Goal: Navigation & Orientation: Find specific page/section

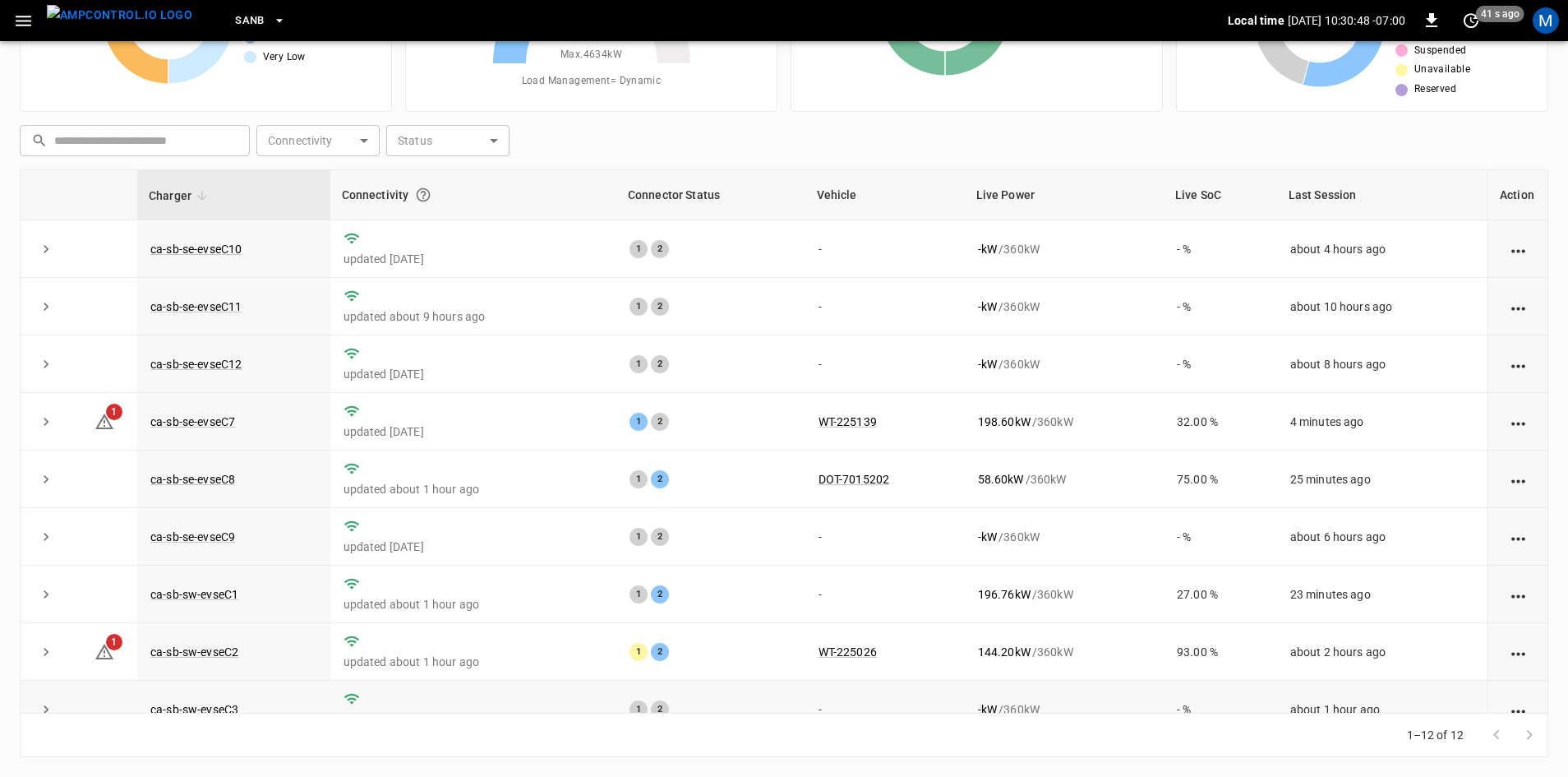
scroll to position [208, 0]
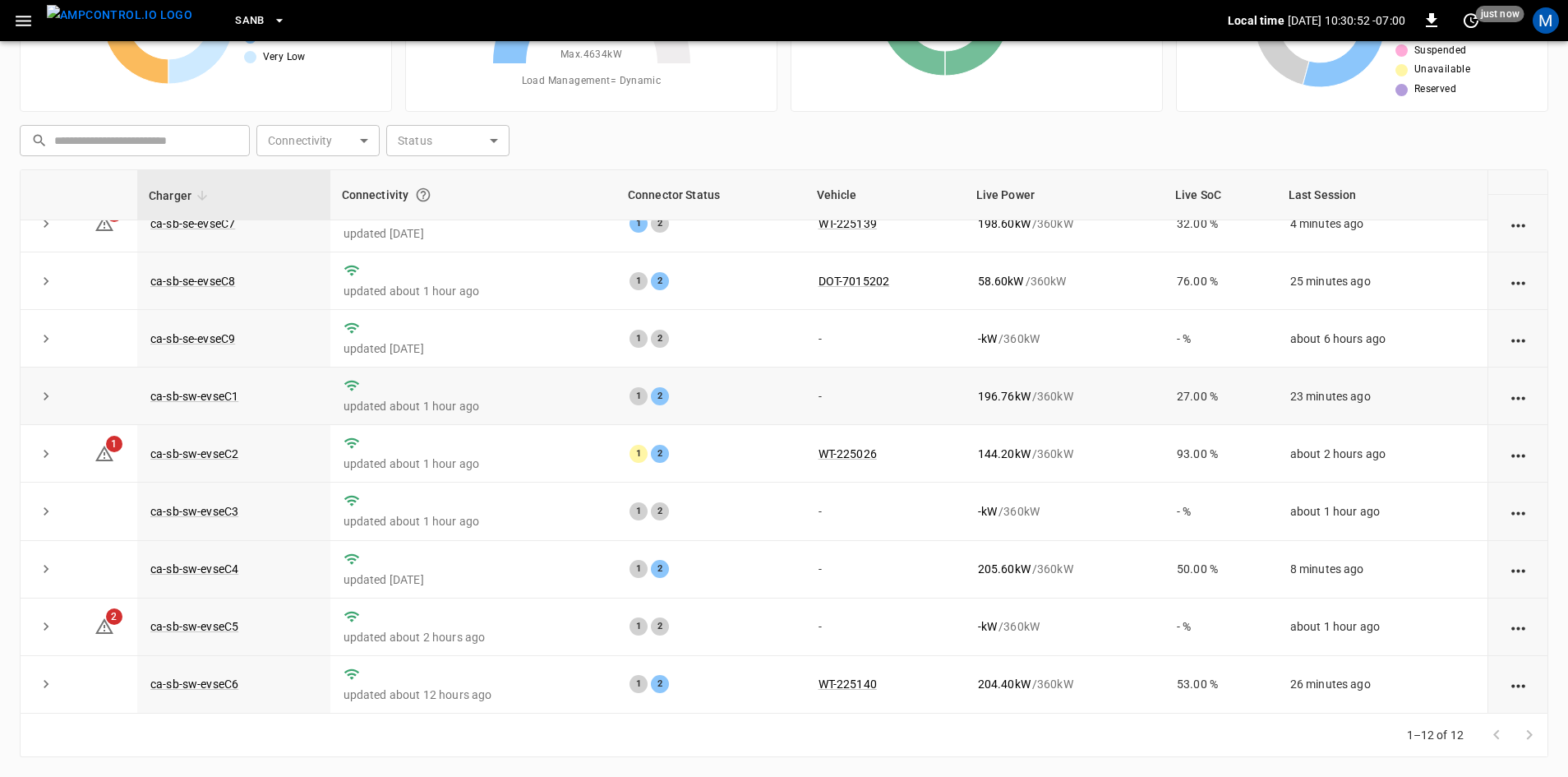
click at [242, 391] on td "ca-sb-sw-evseC1" at bounding box center [234, 396] width 193 height 57
click at [234, 391] on link "ca-sb-sw-evseC1" at bounding box center [194, 396] width 95 height 20
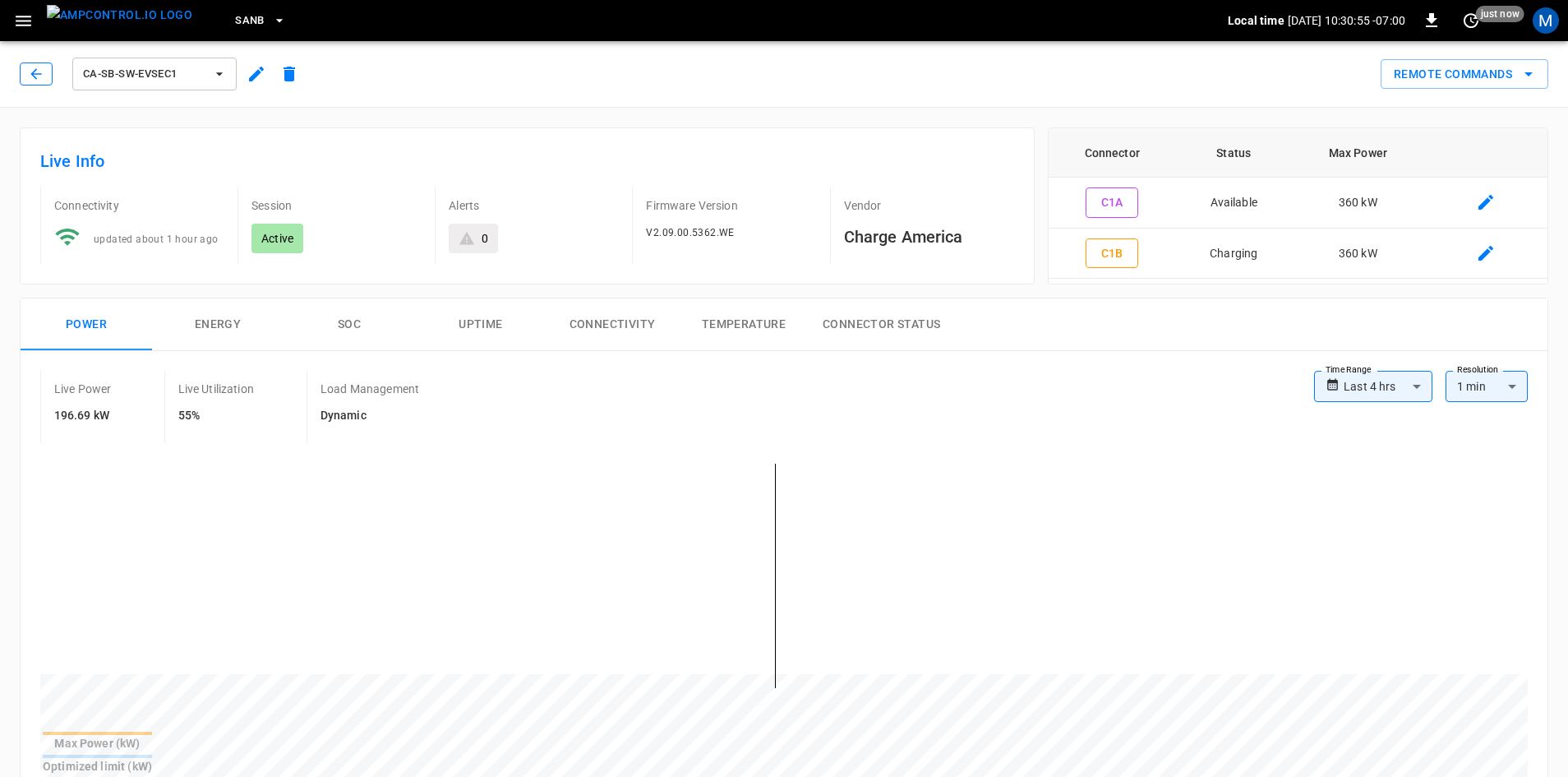
click at [46, 62] on button "button" at bounding box center [36, 74] width 32 height 23
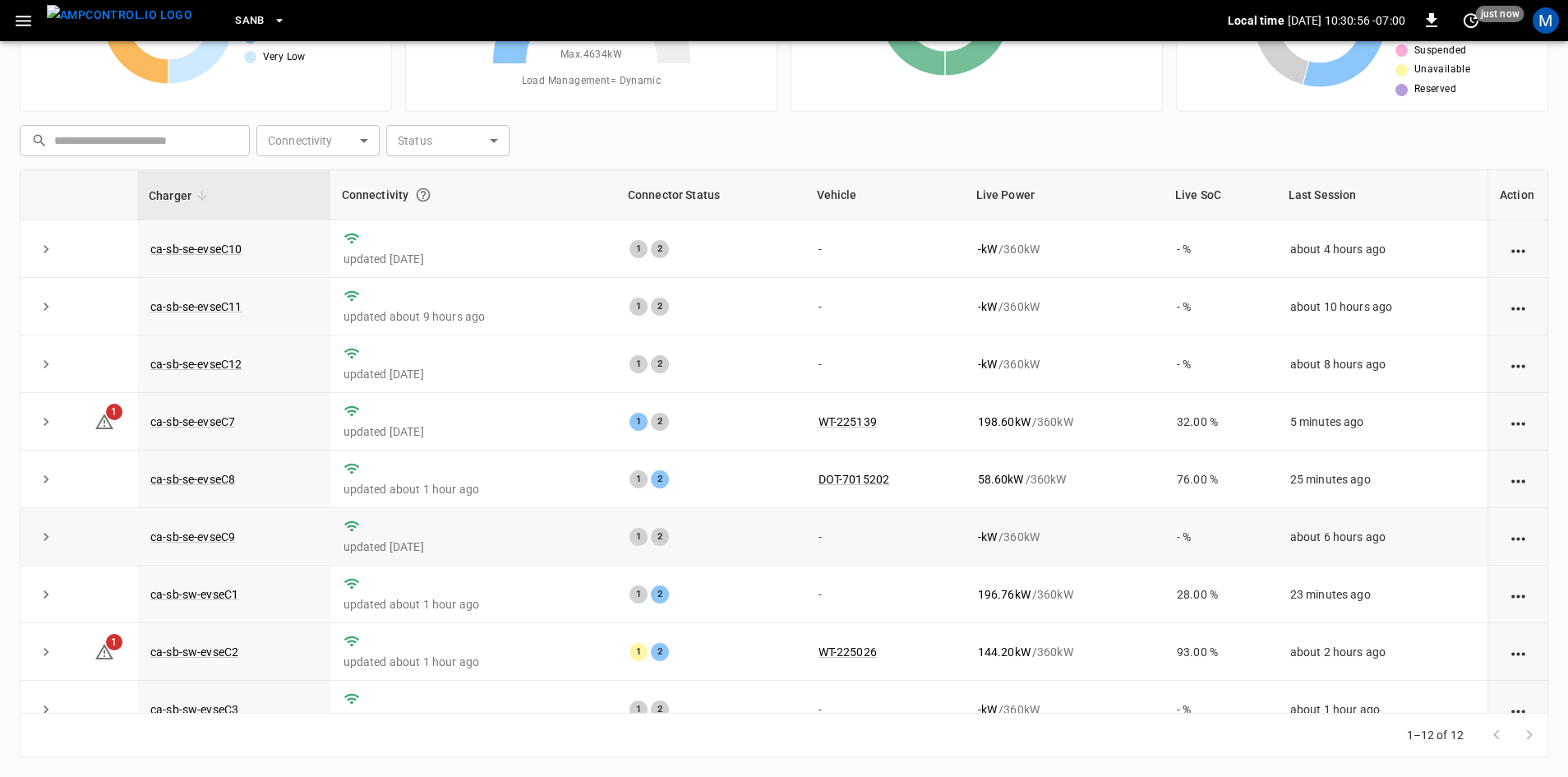
scroll to position [208, 0]
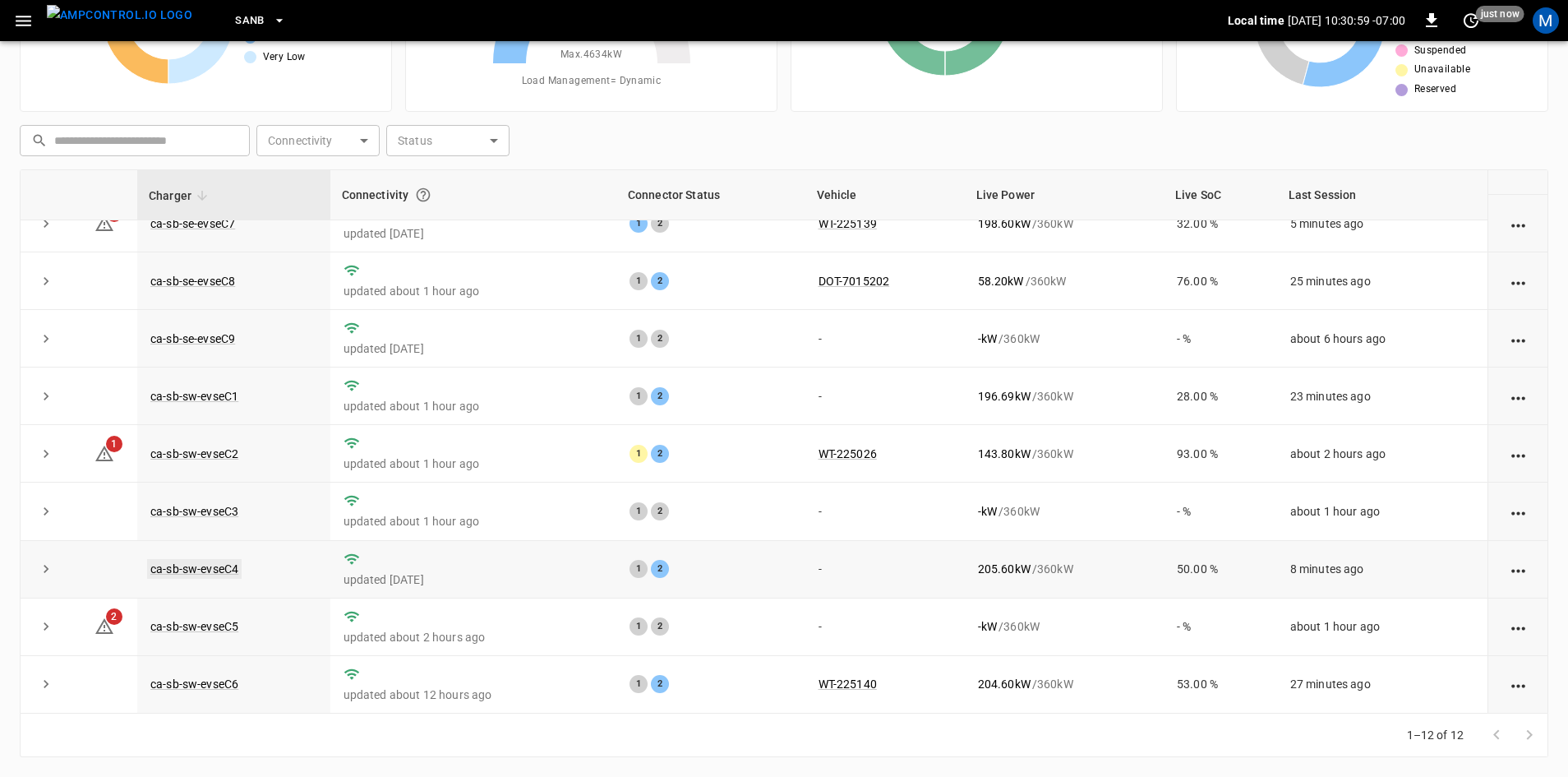
click at [207, 567] on link "ca-sb-sw-evseC4" at bounding box center [194, 568] width 95 height 20
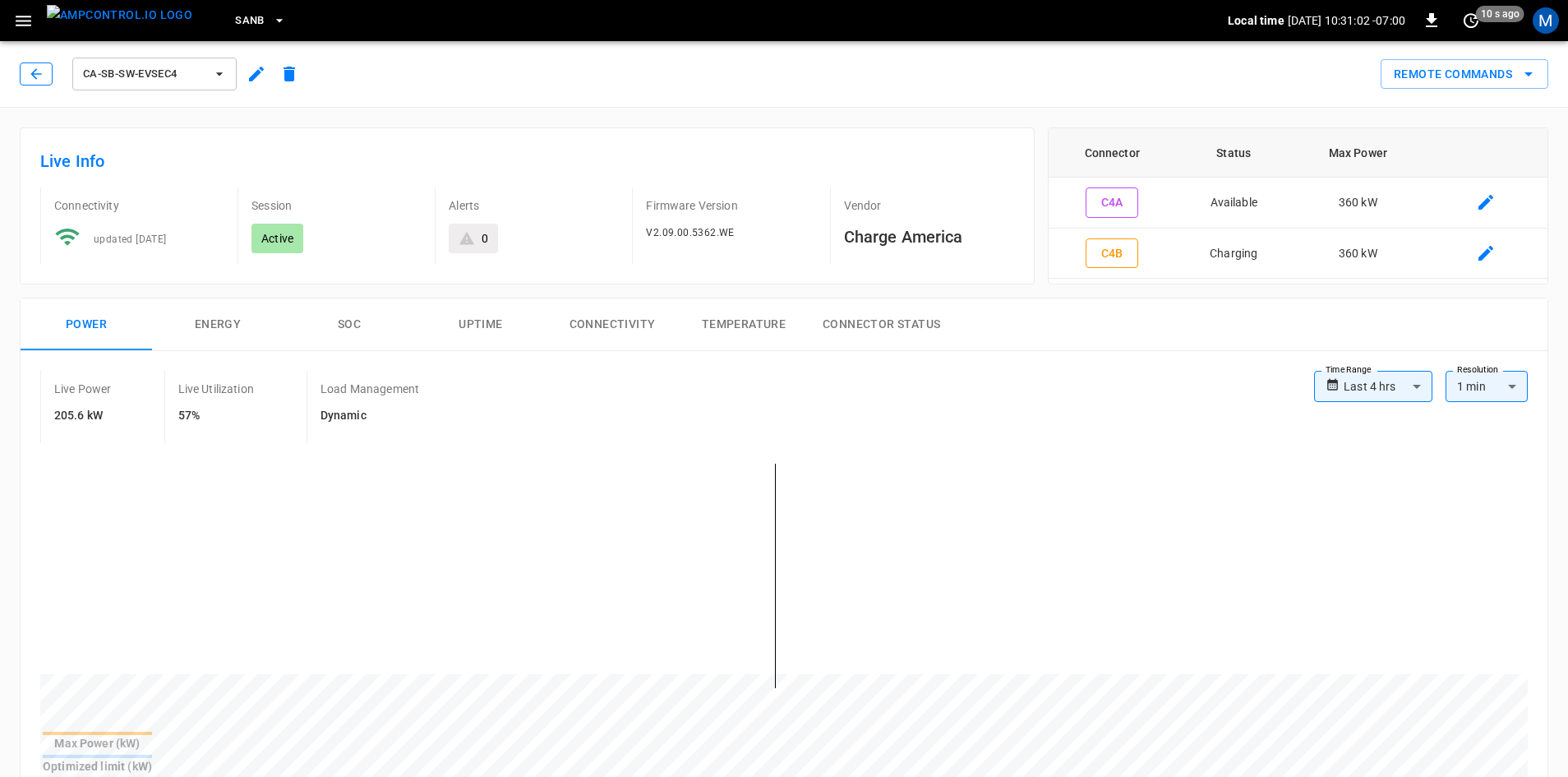
click at [38, 79] on icon "button" at bounding box center [36, 74] width 16 height 16
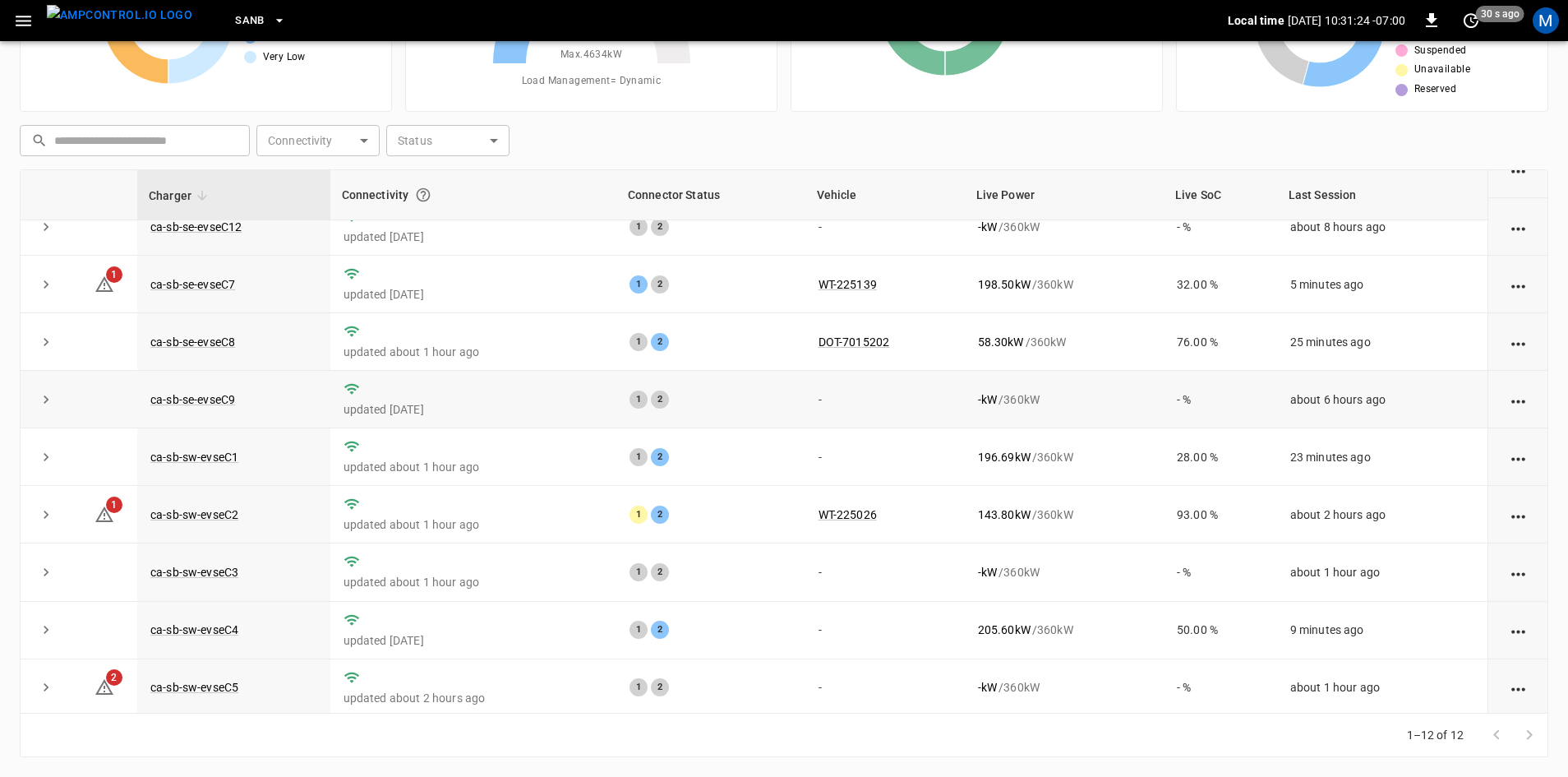
scroll to position [208, 0]
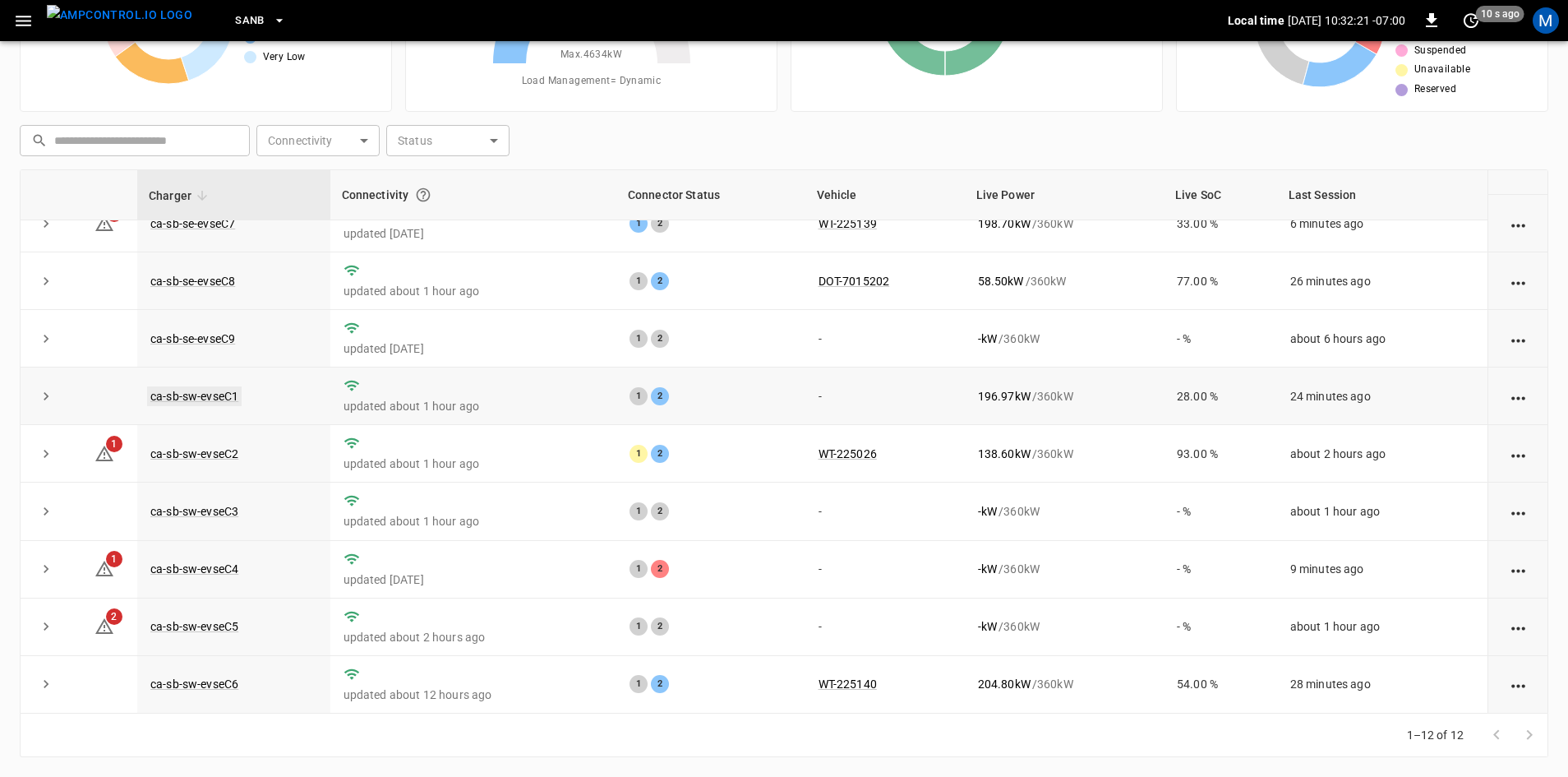
click at [231, 397] on link "ca-sb-sw-evseC1" at bounding box center [194, 396] width 95 height 20
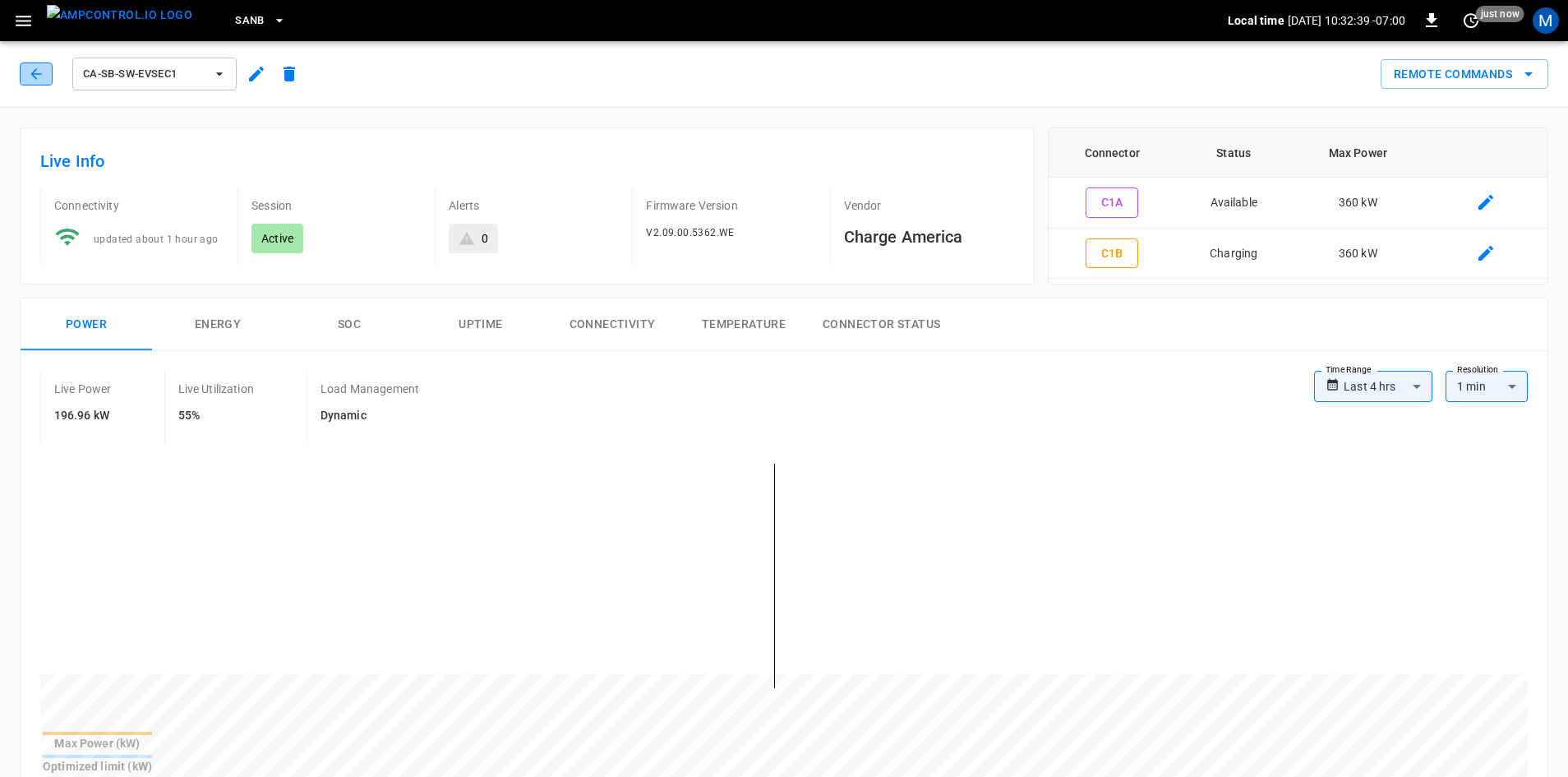
click at [41, 81] on icon "button" at bounding box center [36, 74] width 16 height 16
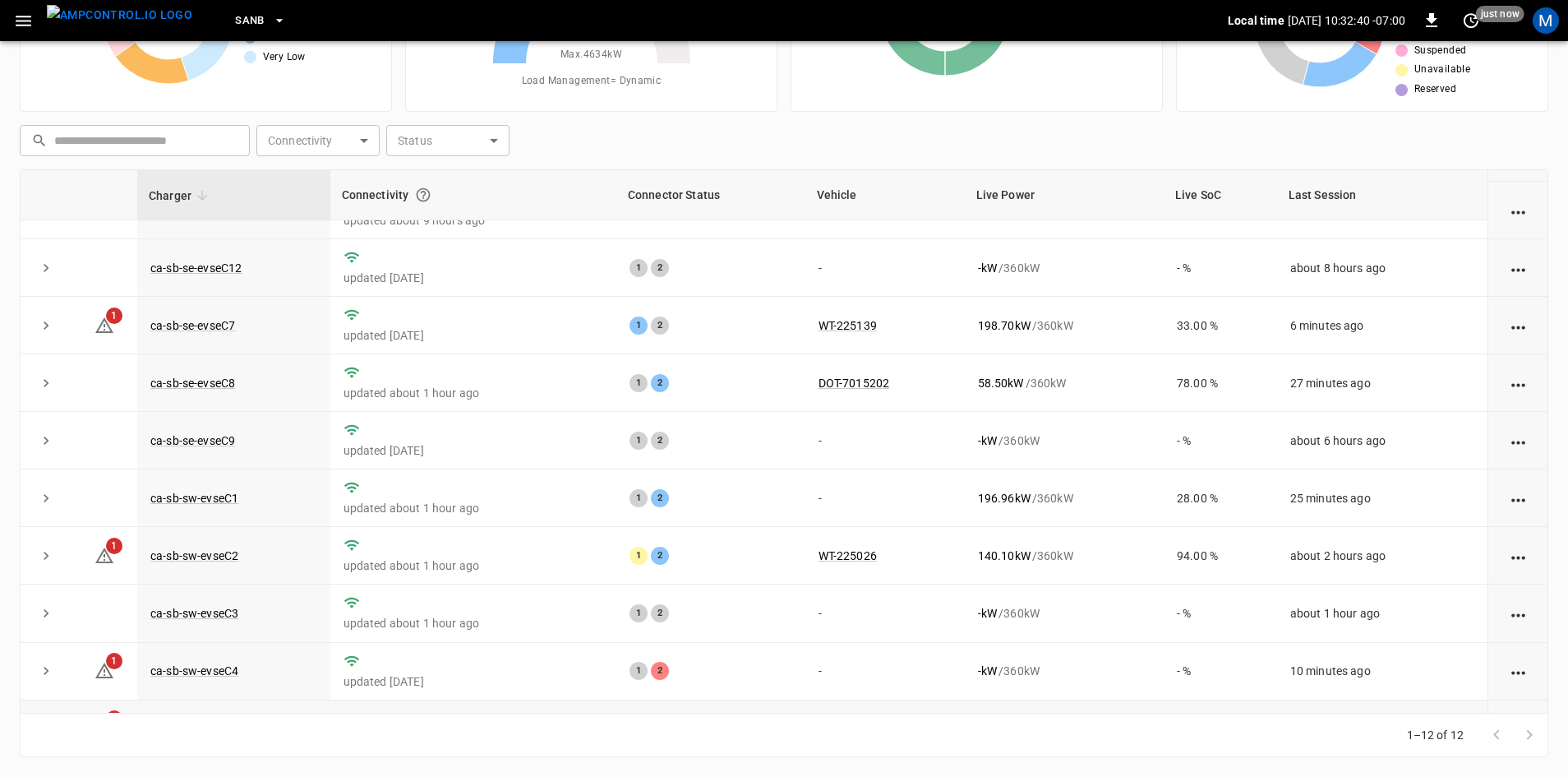
scroll to position [208, 0]
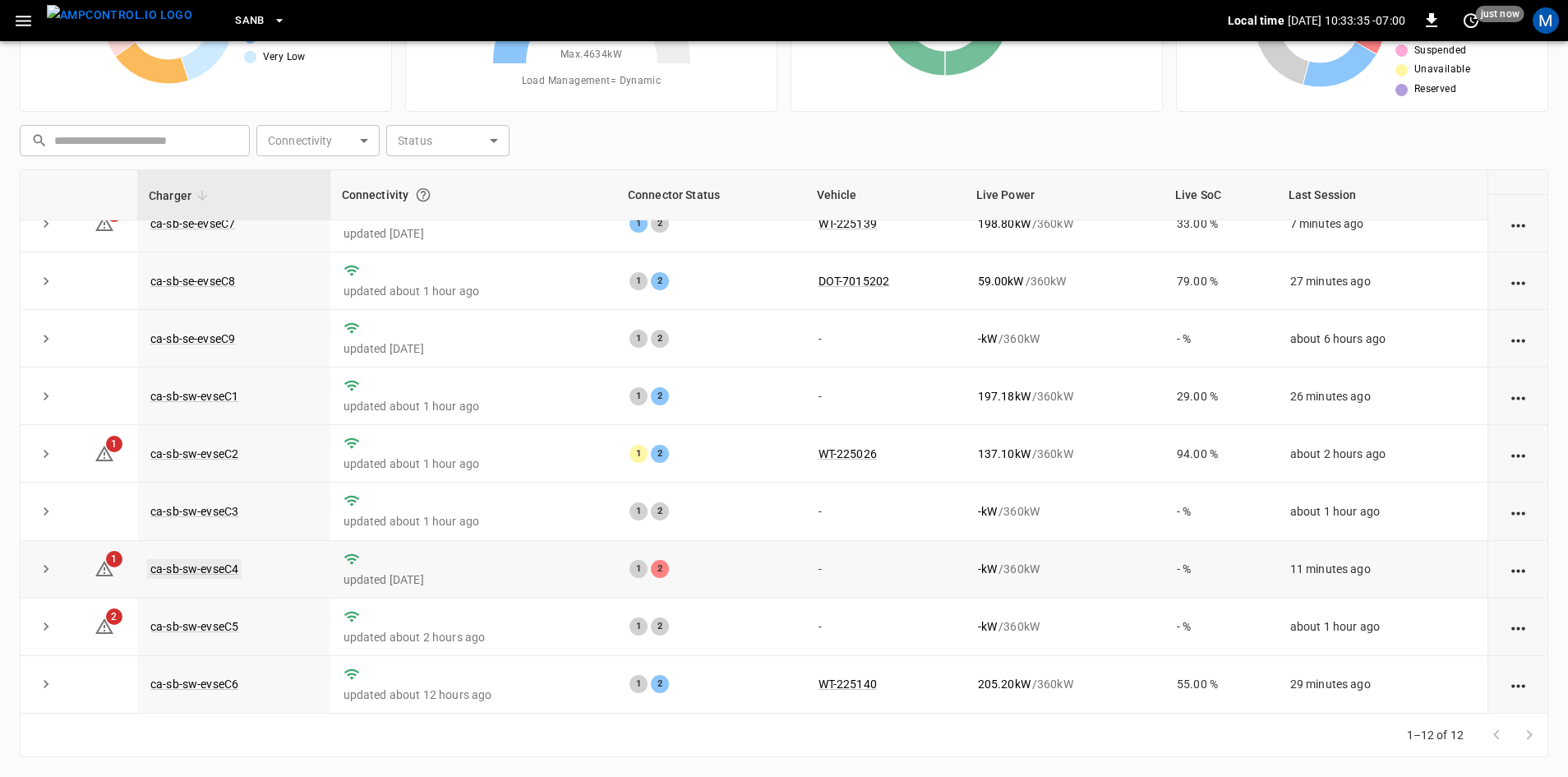
click at [195, 564] on link "ca-sb-sw-evseC4" at bounding box center [194, 568] width 95 height 20
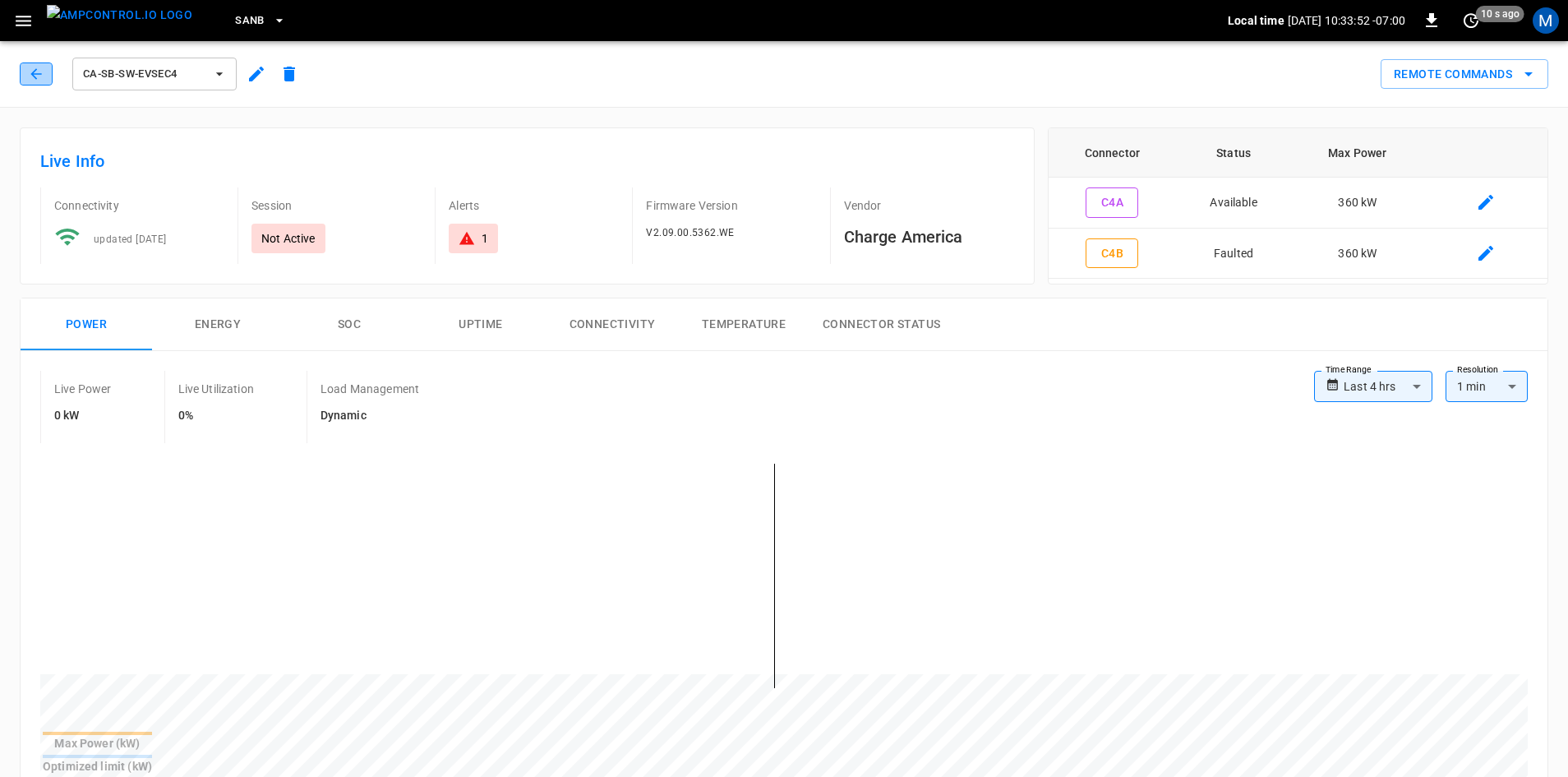
click at [32, 71] on icon "button" at bounding box center [36, 74] width 16 height 16
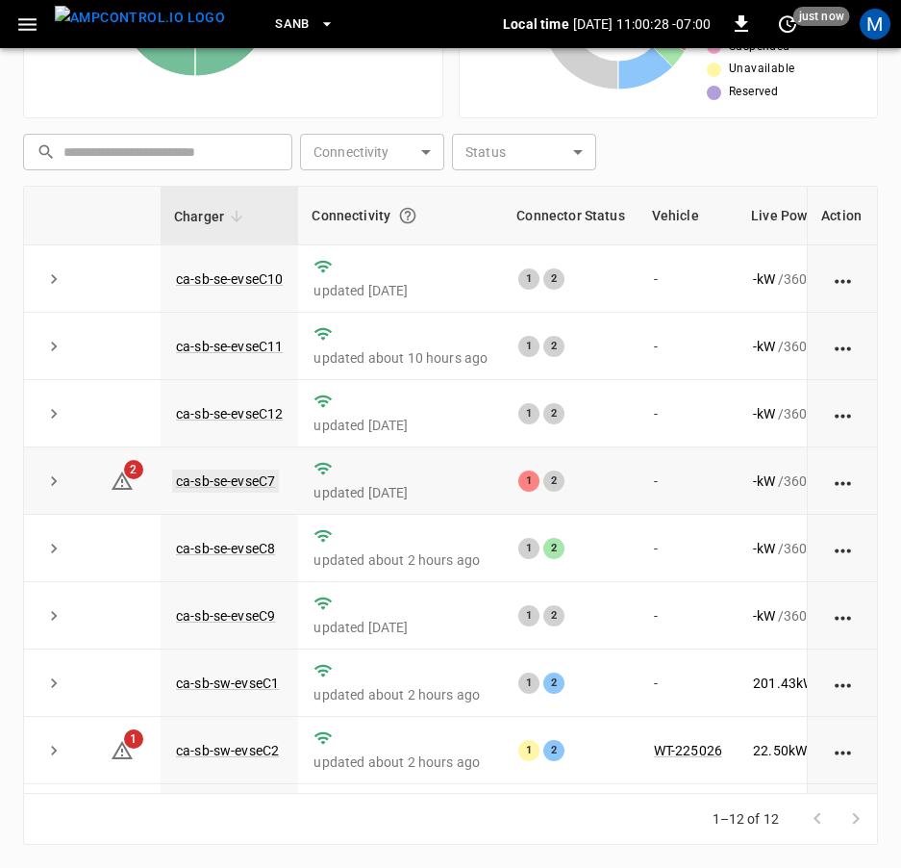
click at [249, 481] on link "ca-sb-se-evseC7" at bounding box center [225, 480] width 107 height 23
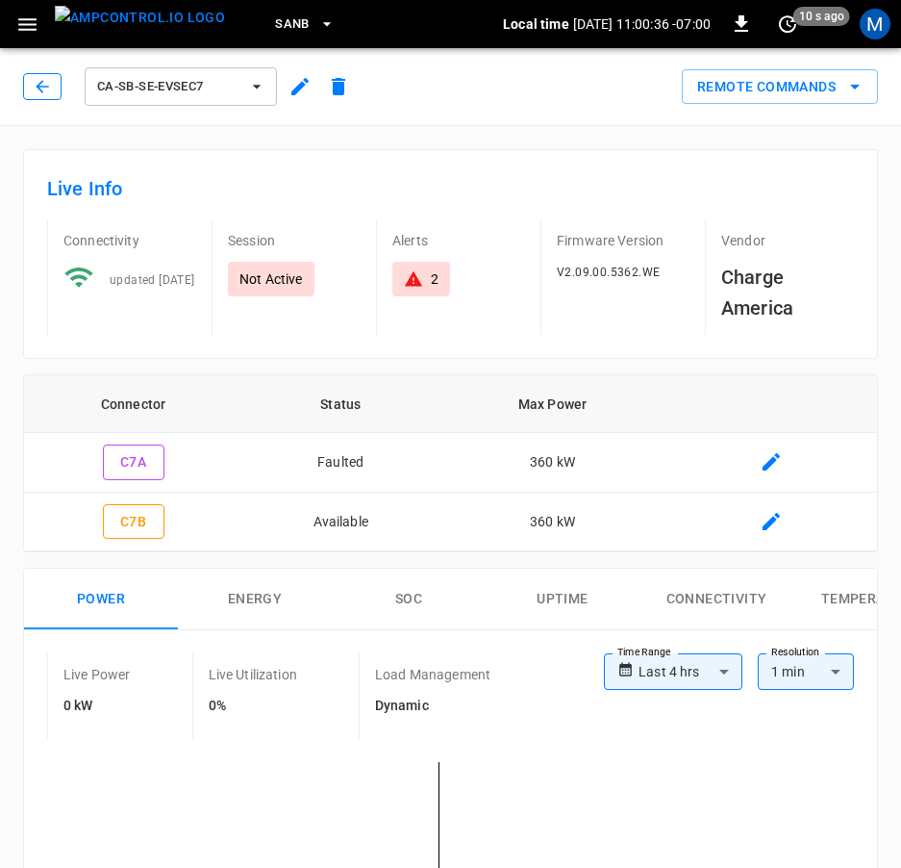
click at [34, 84] on icon "button" at bounding box center [42, 86] width 19 height 19
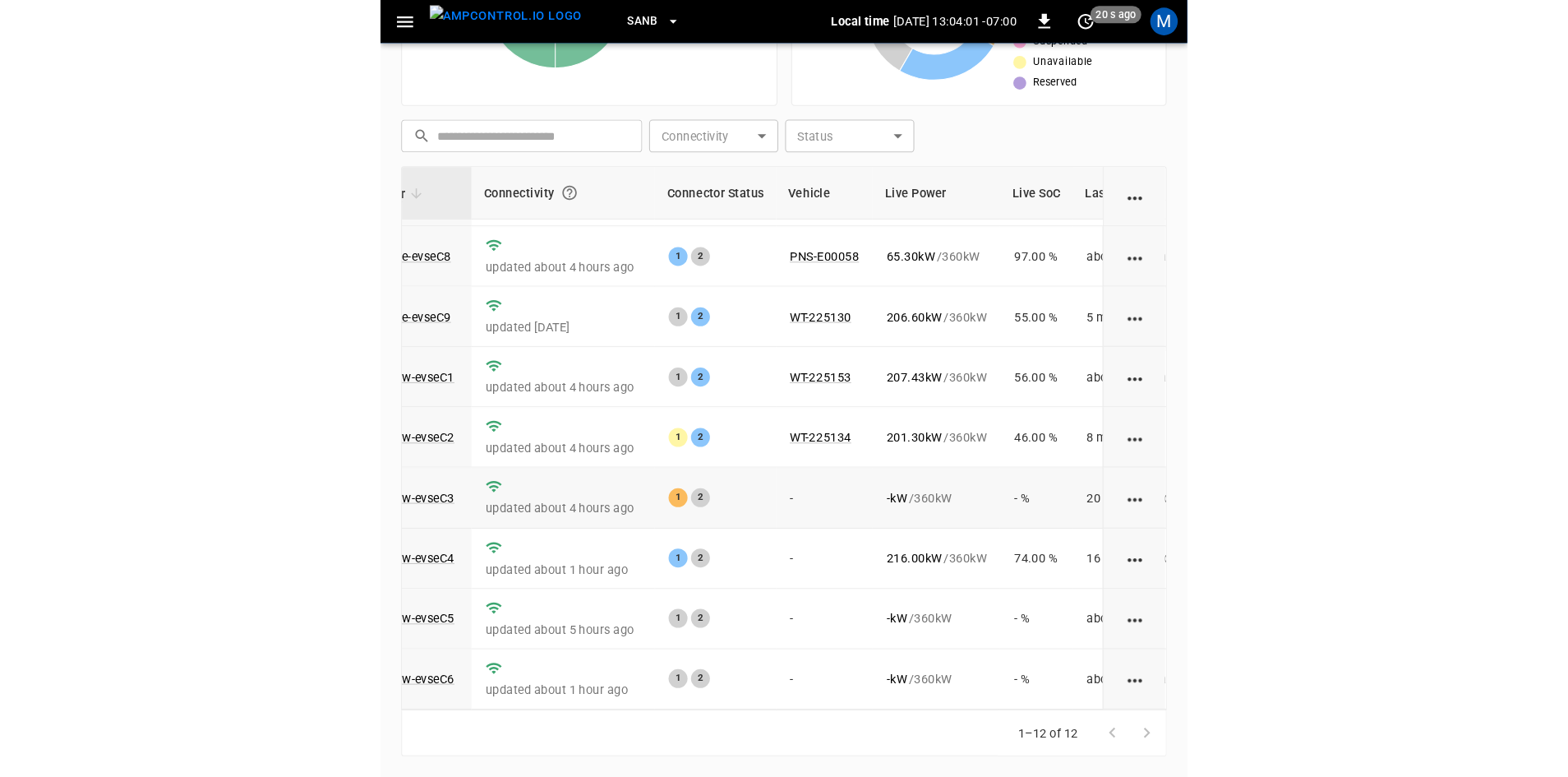
scroll to position [208, 0]
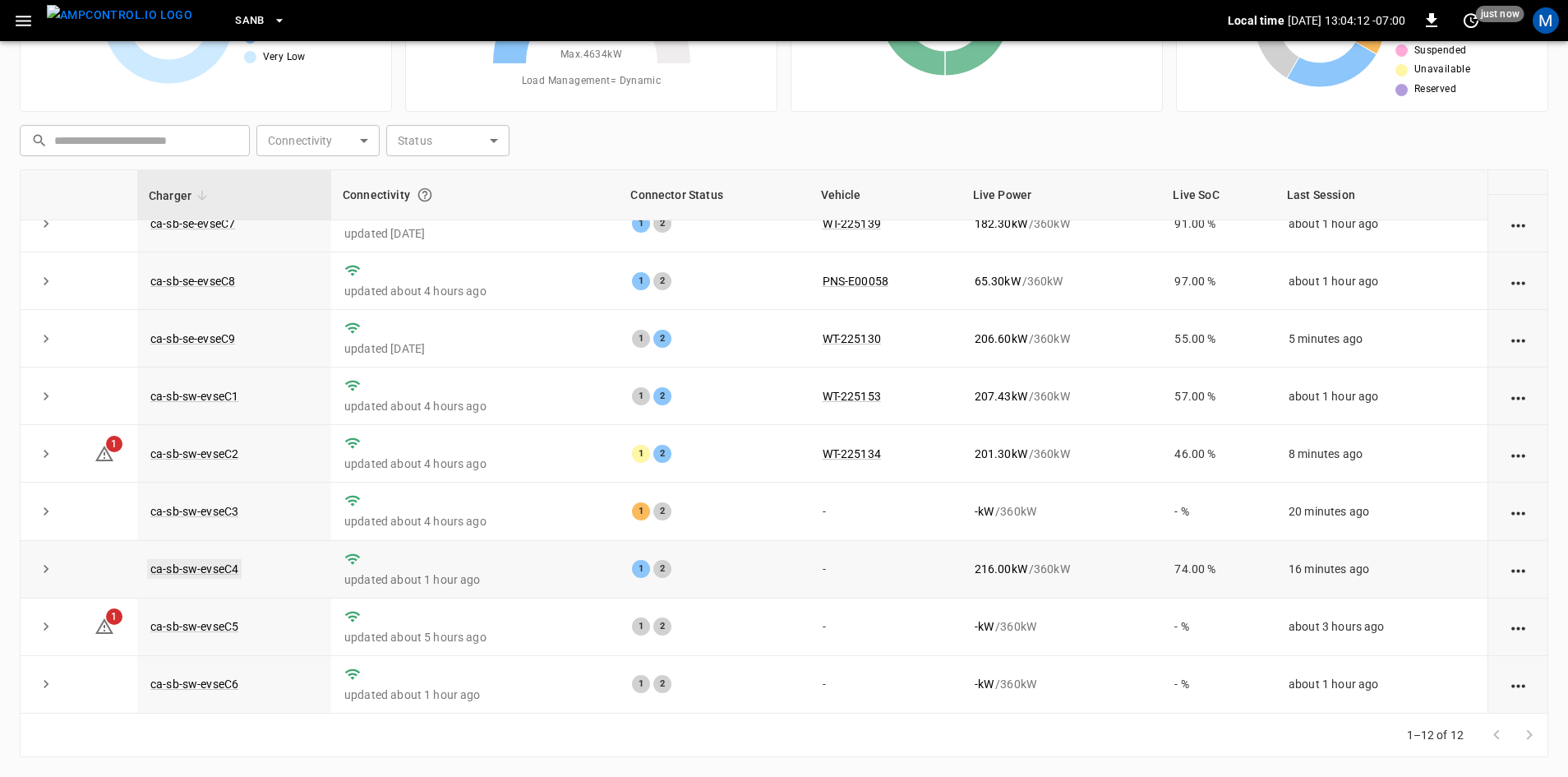
click at [226, 568] on link "ca-sb-sw-evseC4" at bounding box center [194, 568] width 95 height 20
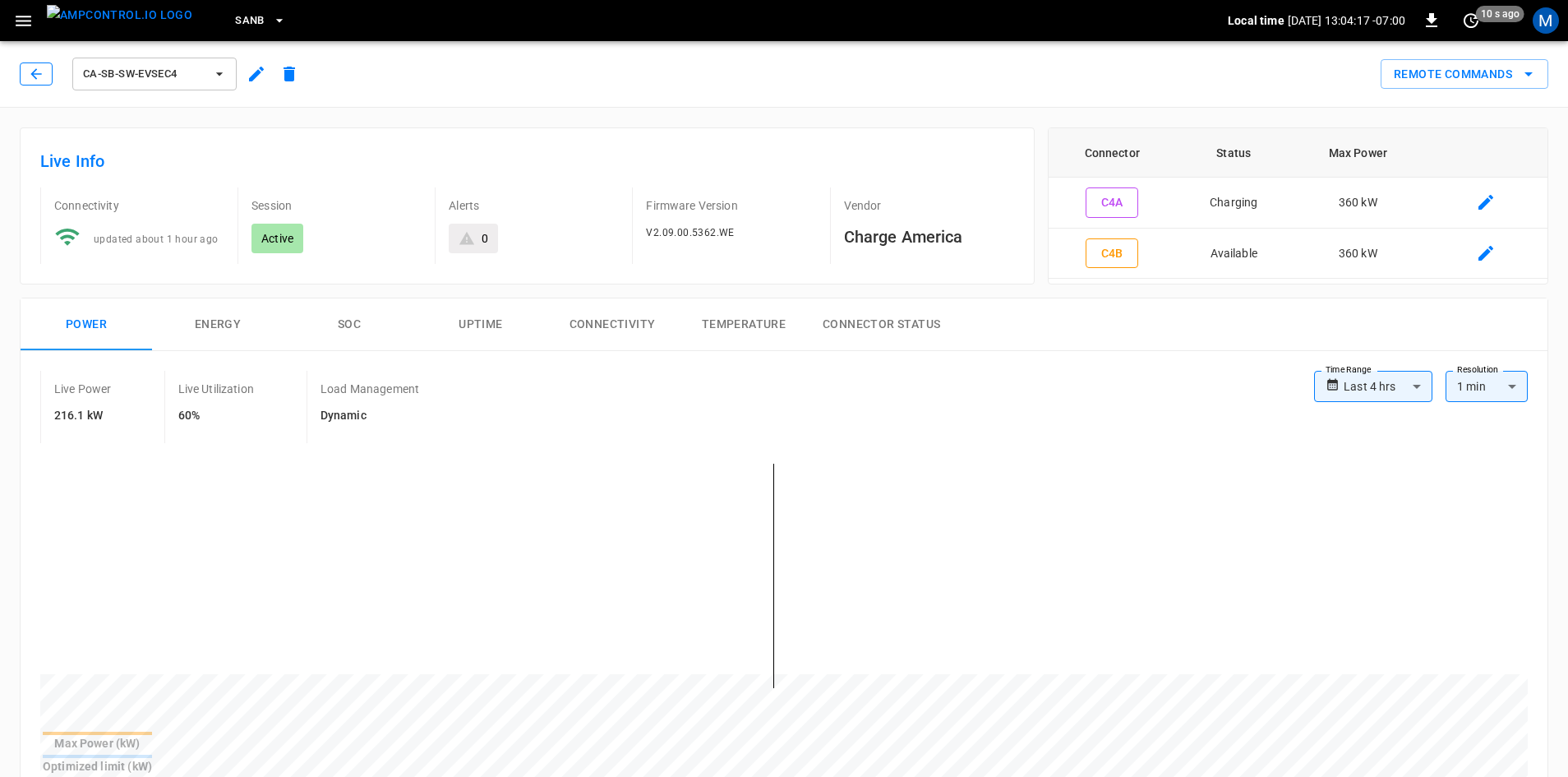
click at [39, 80] on icon "button" at bounding box center [36, 74] width 16 height 16
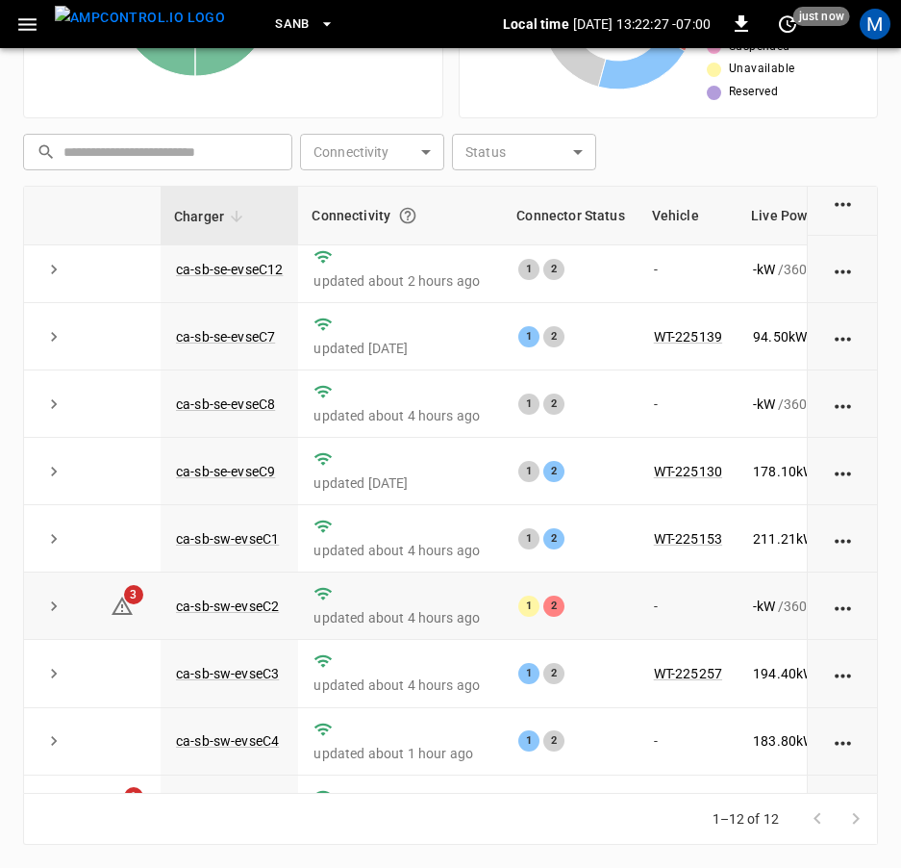
scroll to position [285, 0]
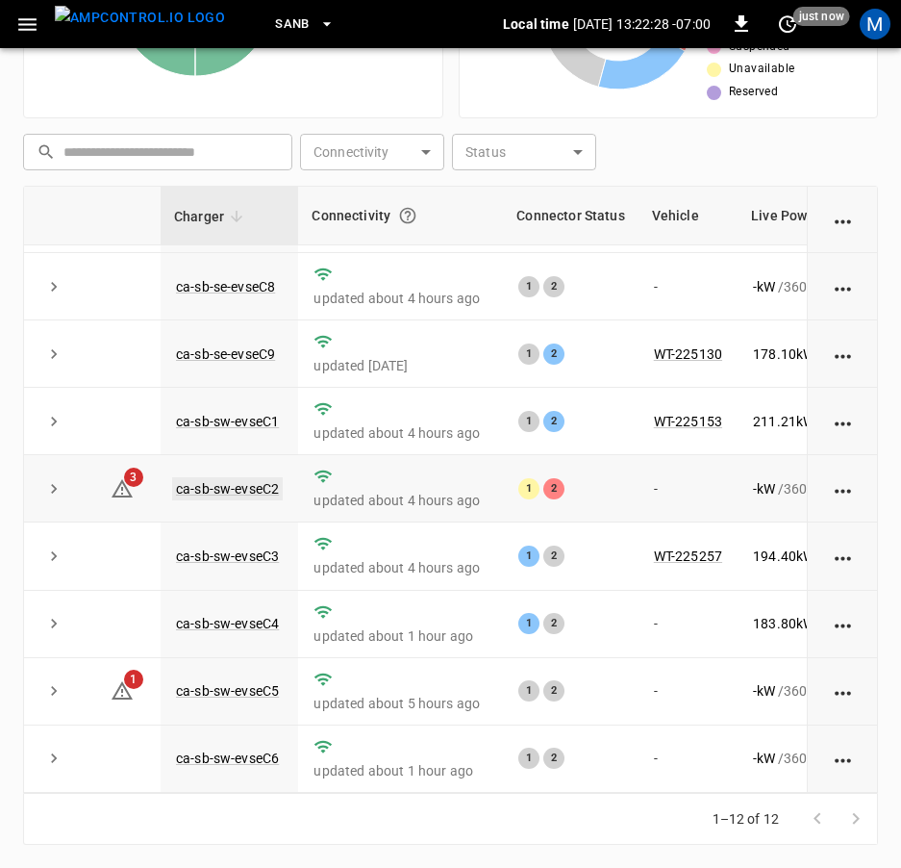
click at [277, 478] on link "ca-sb-sw-evseC2" at bounding box center [227, 488] width 111 height 23
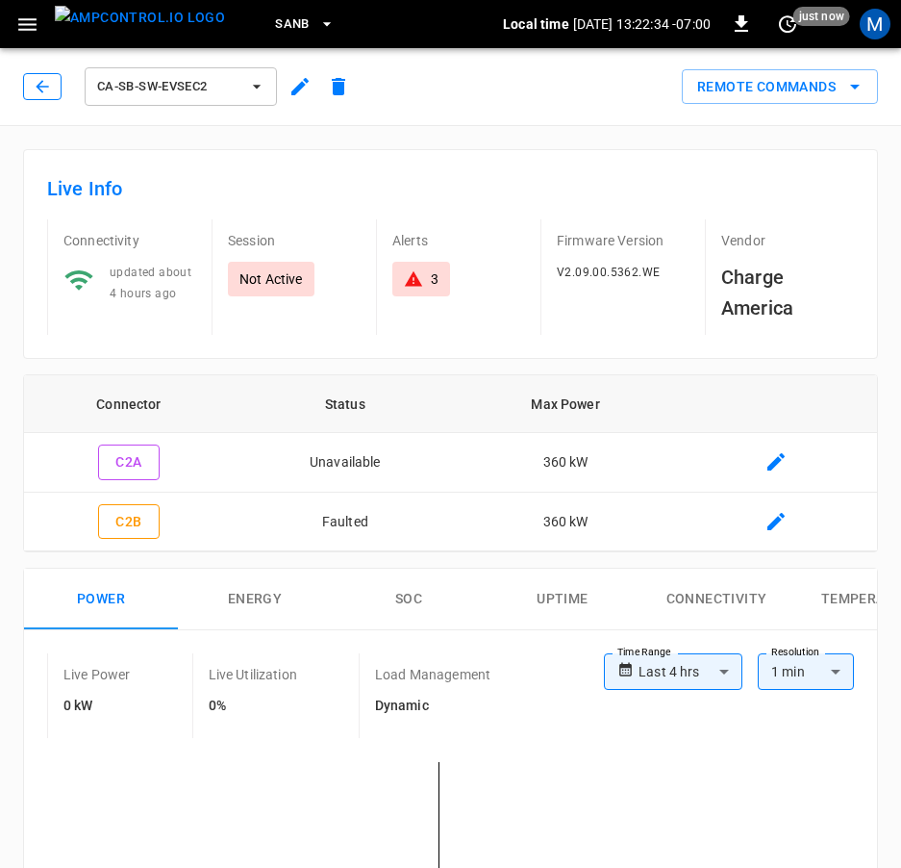
click at [40, 95] on icon "button" at bounding box center [42, 86] width 19 height 19
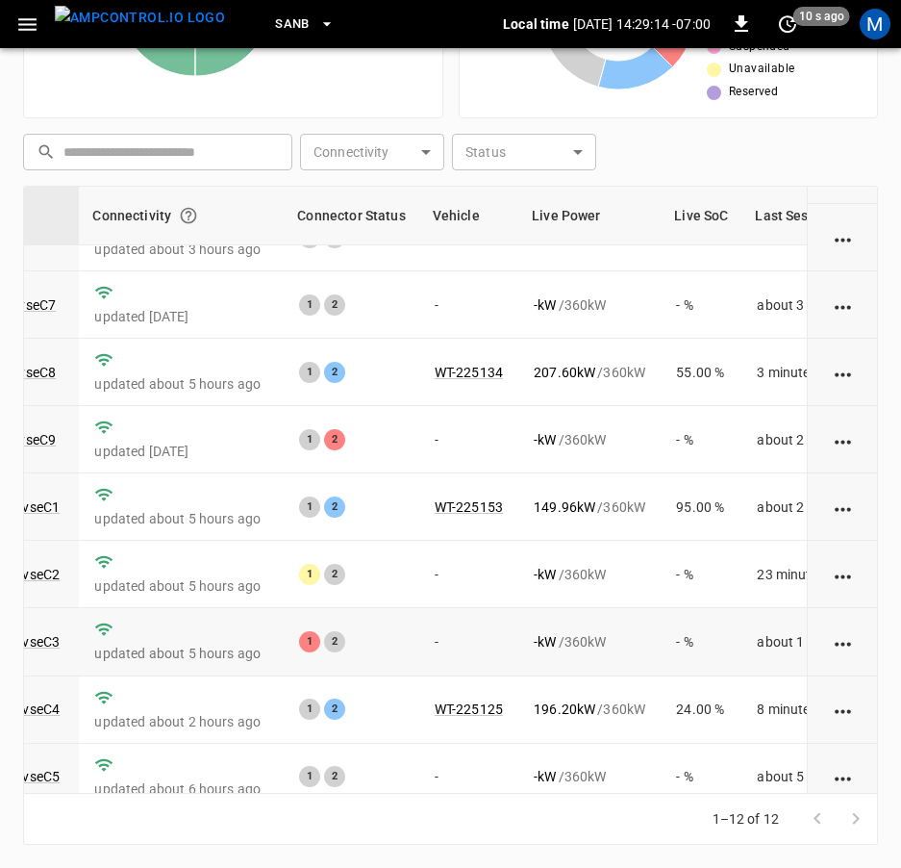
scroll to position [285, 219]
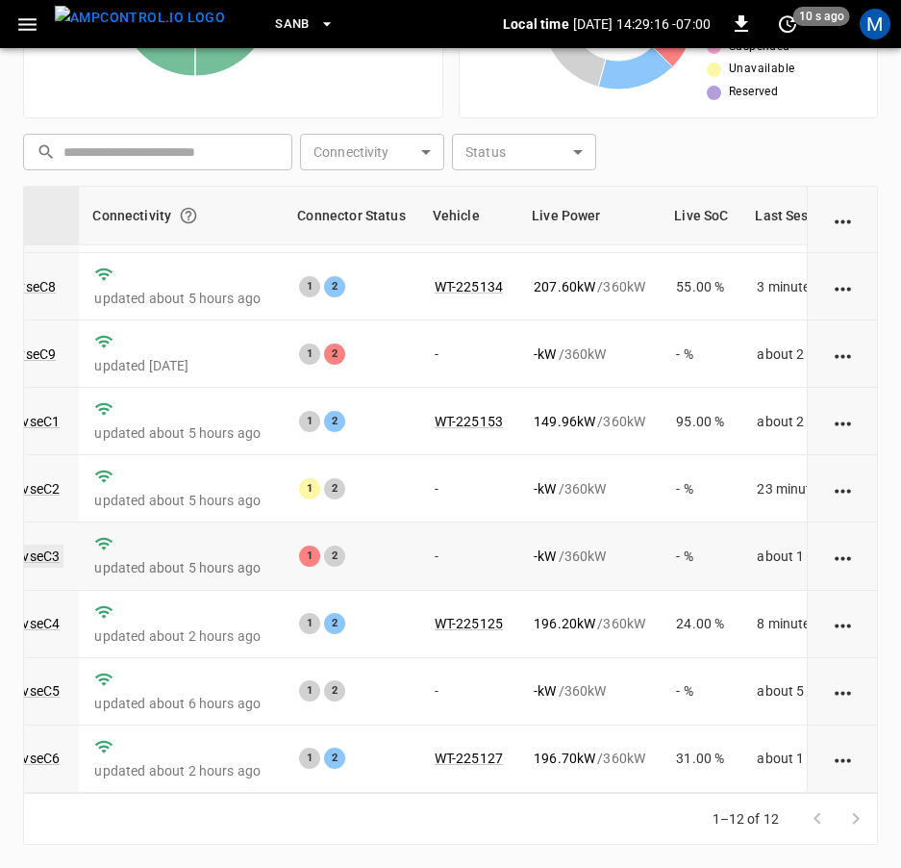
click at [46, 547] on link "ca-sb-sw-evseC3" at bounding box center [8, 555] width 111 height 23
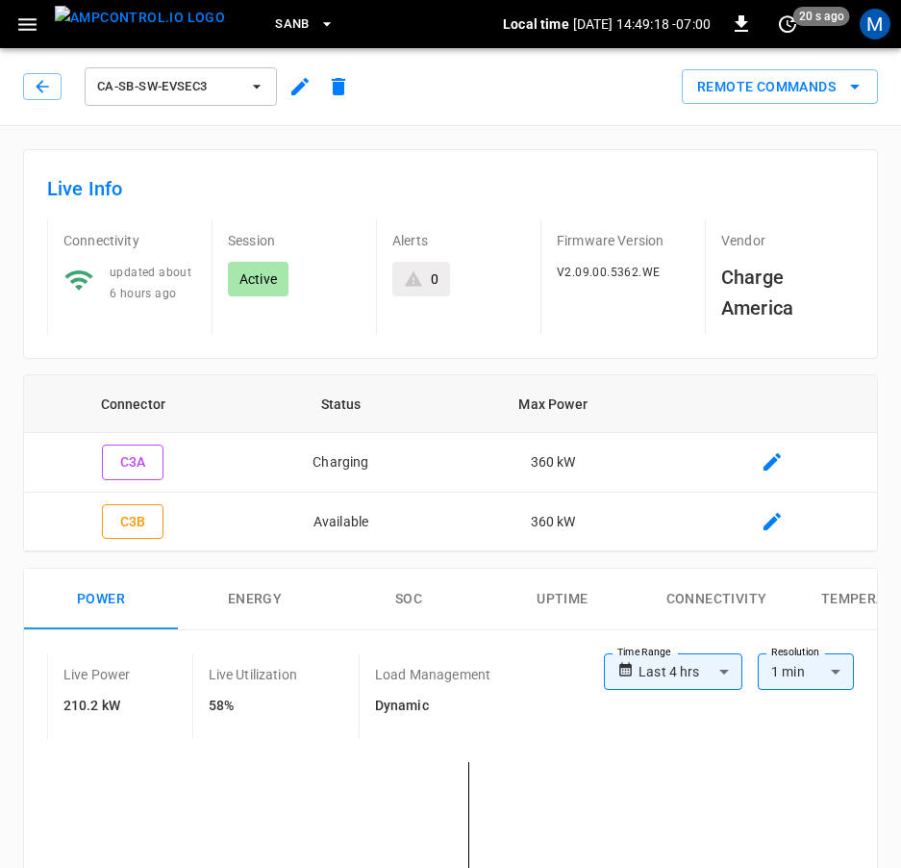
scroll to position [0, 265]
click at [40, 89] on icon "button" at bounding box center [42, 86] width 13 height 13
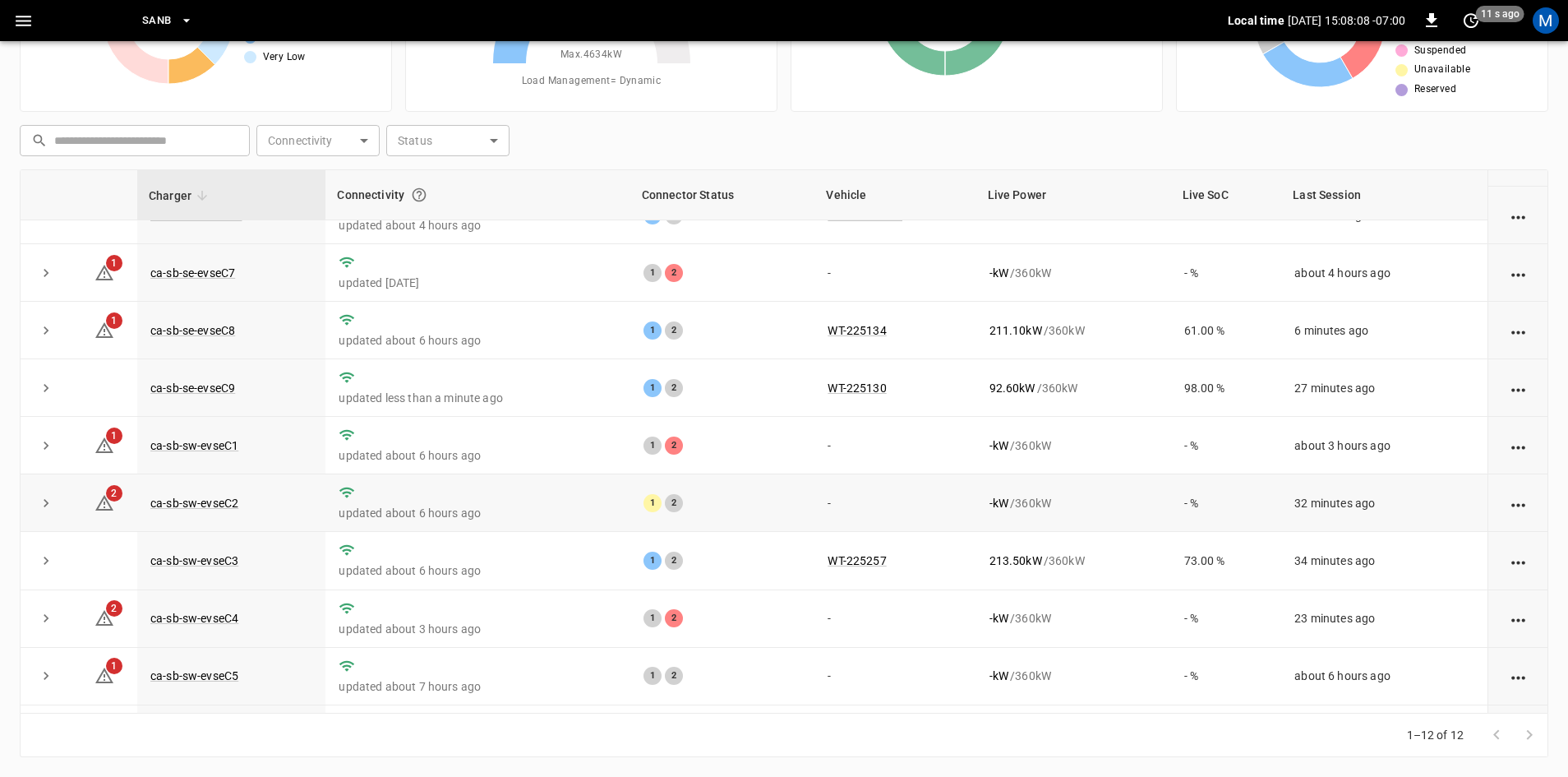
scroll to position [208, 0]
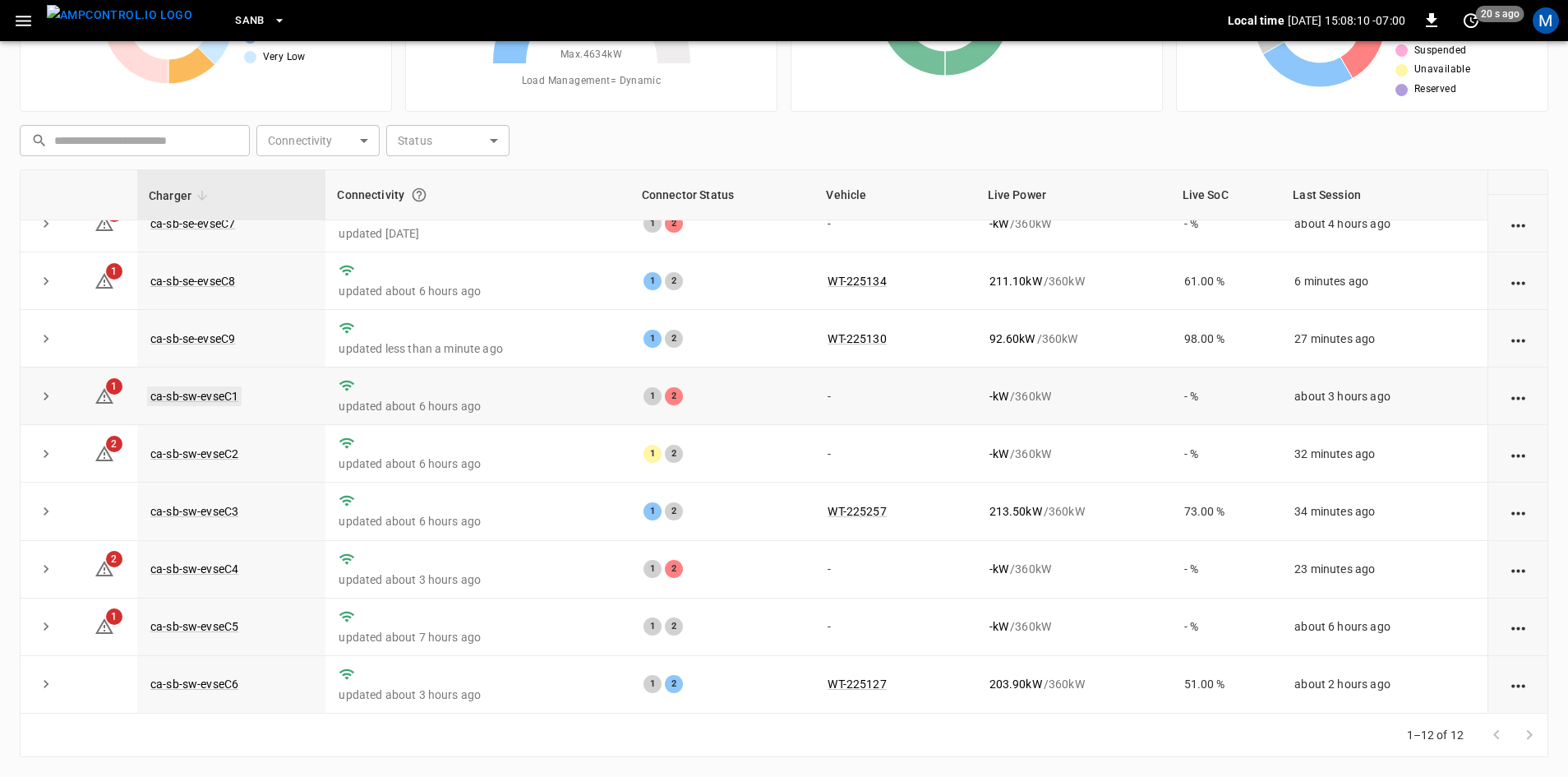
click at [208, 397] on link "ca-sb-sw-evseC1" at bounding box center [194, 396] width 95 height 20
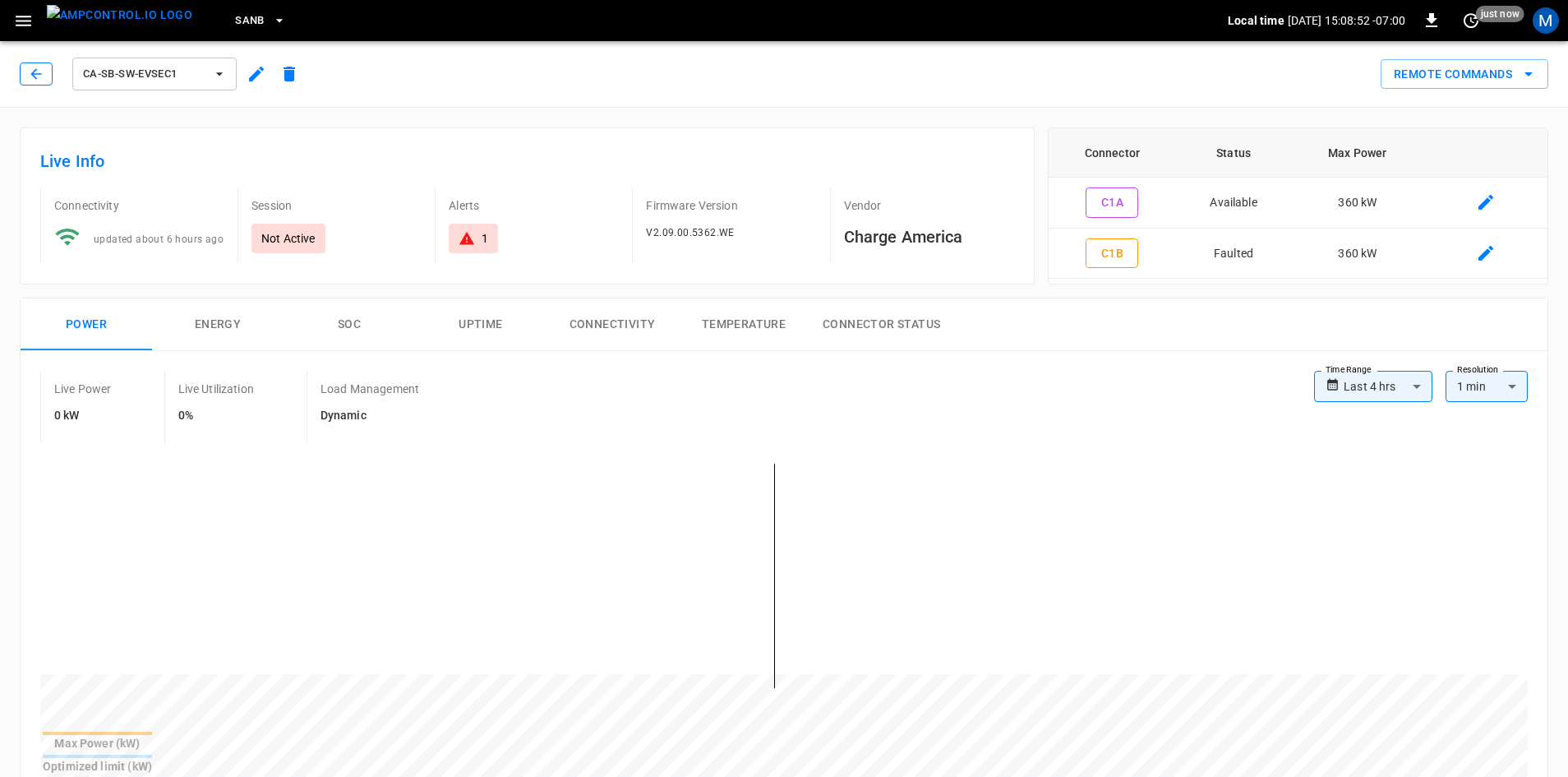
click at [35, 73] on icon "button" at bounding box center [36, 74] width 16 height 16
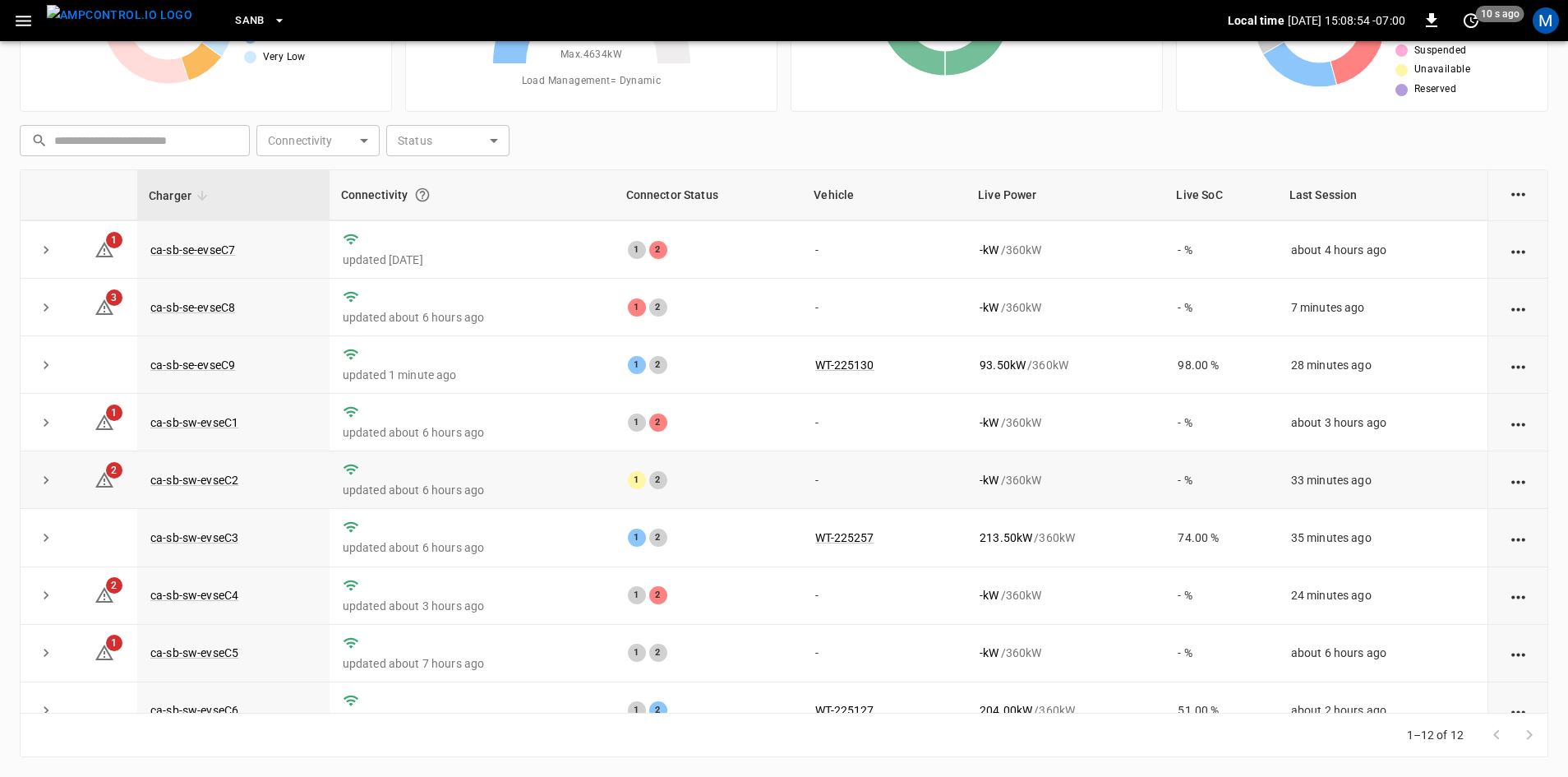
scroll to position [208, 0]
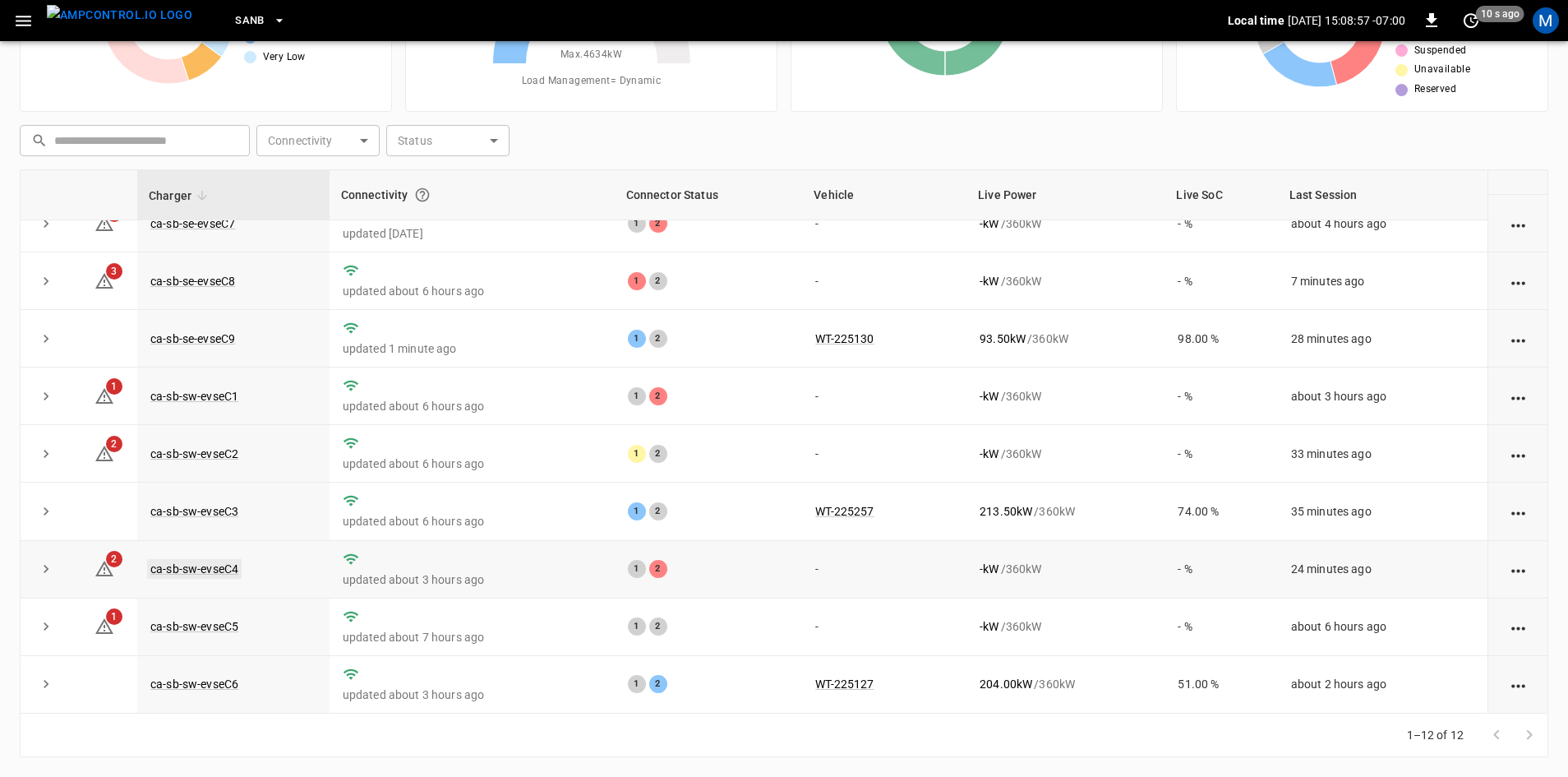
click at [224, 569] on link "ca-sb-sw-evseC4" at bounding box center [194, 568] width 95 height 20
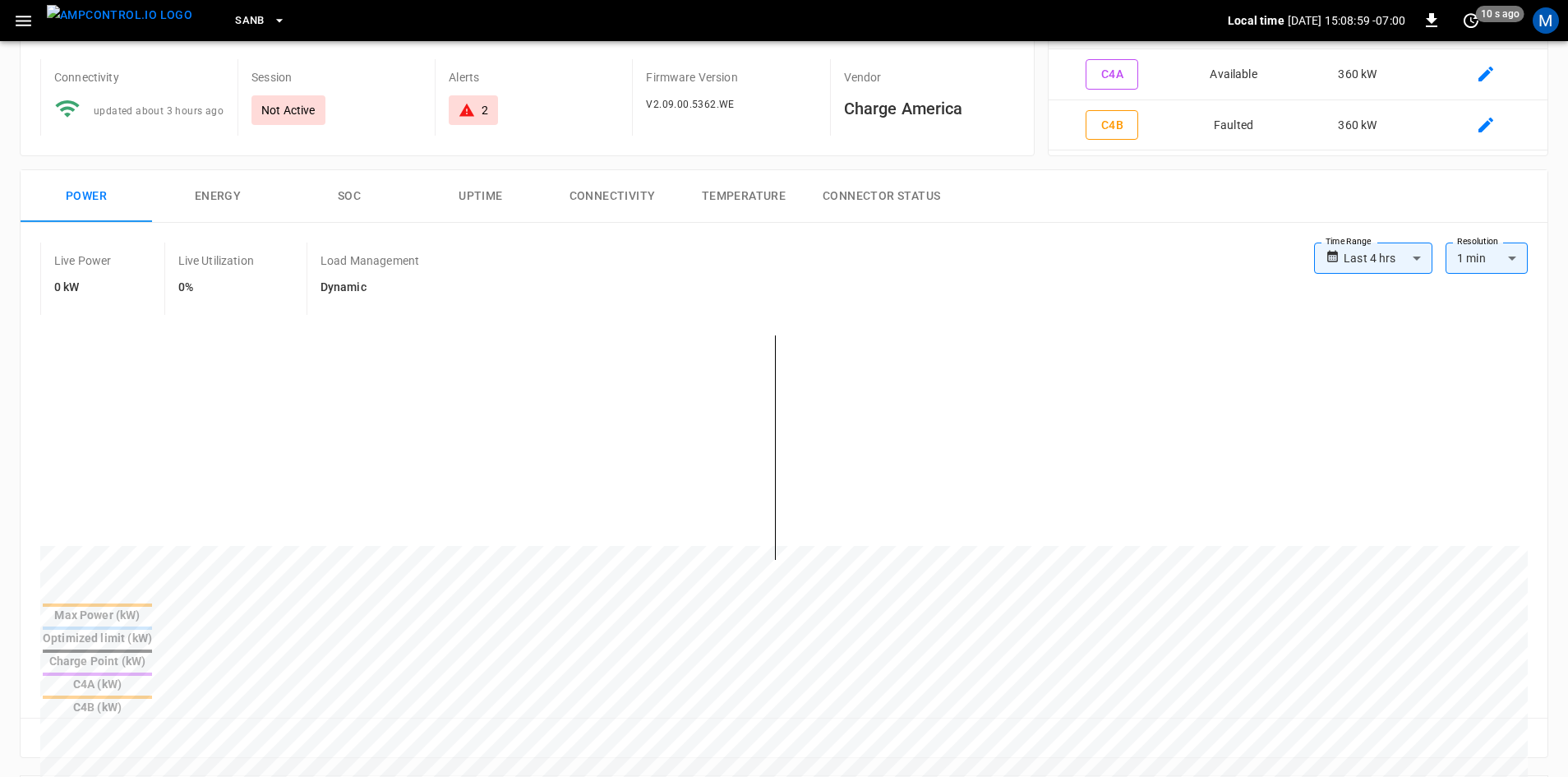
scroll to position [15, 0]
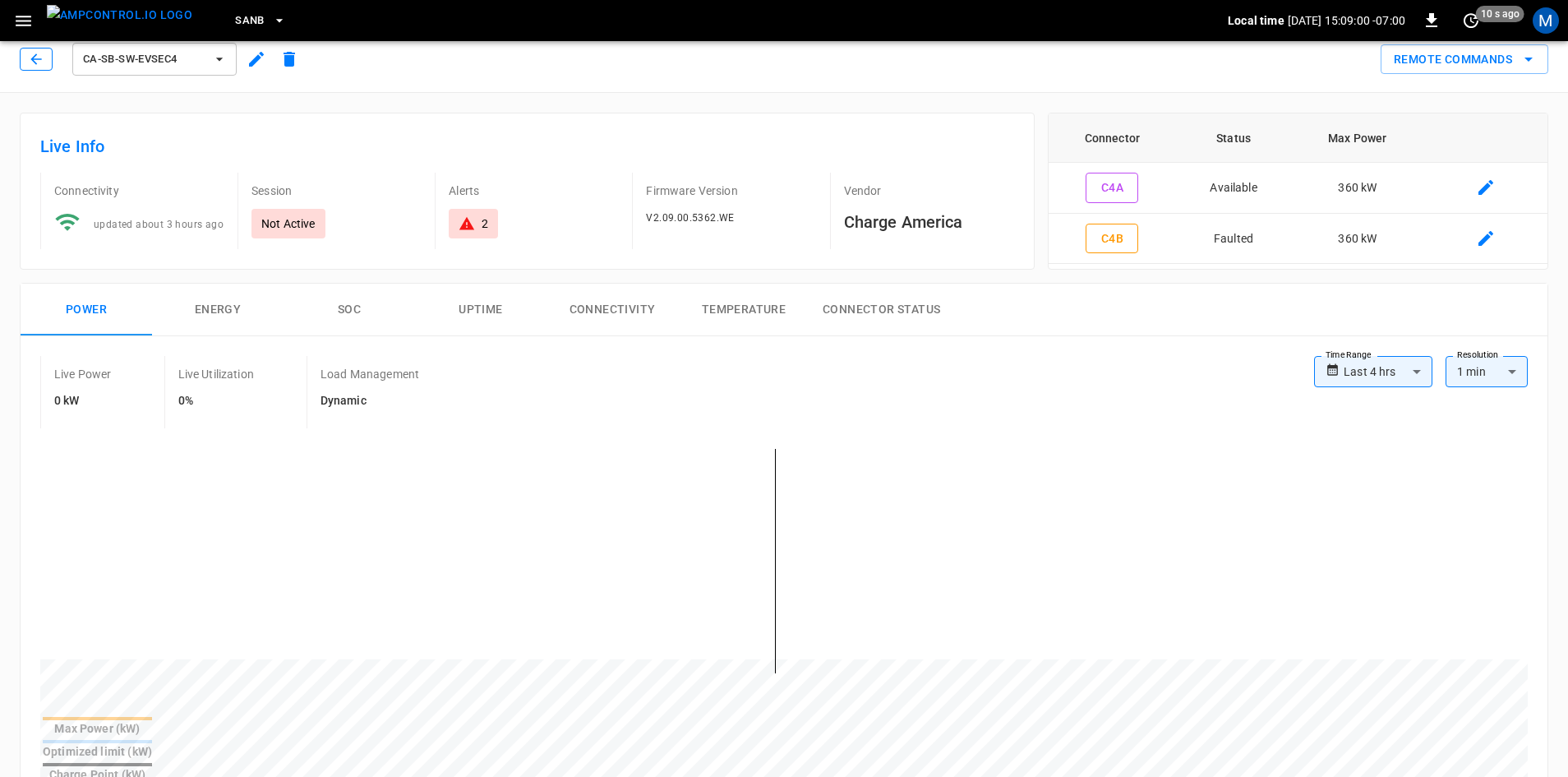
click at [29, 70] on button "button" at bounding box center [36, 59] width 32 height 23
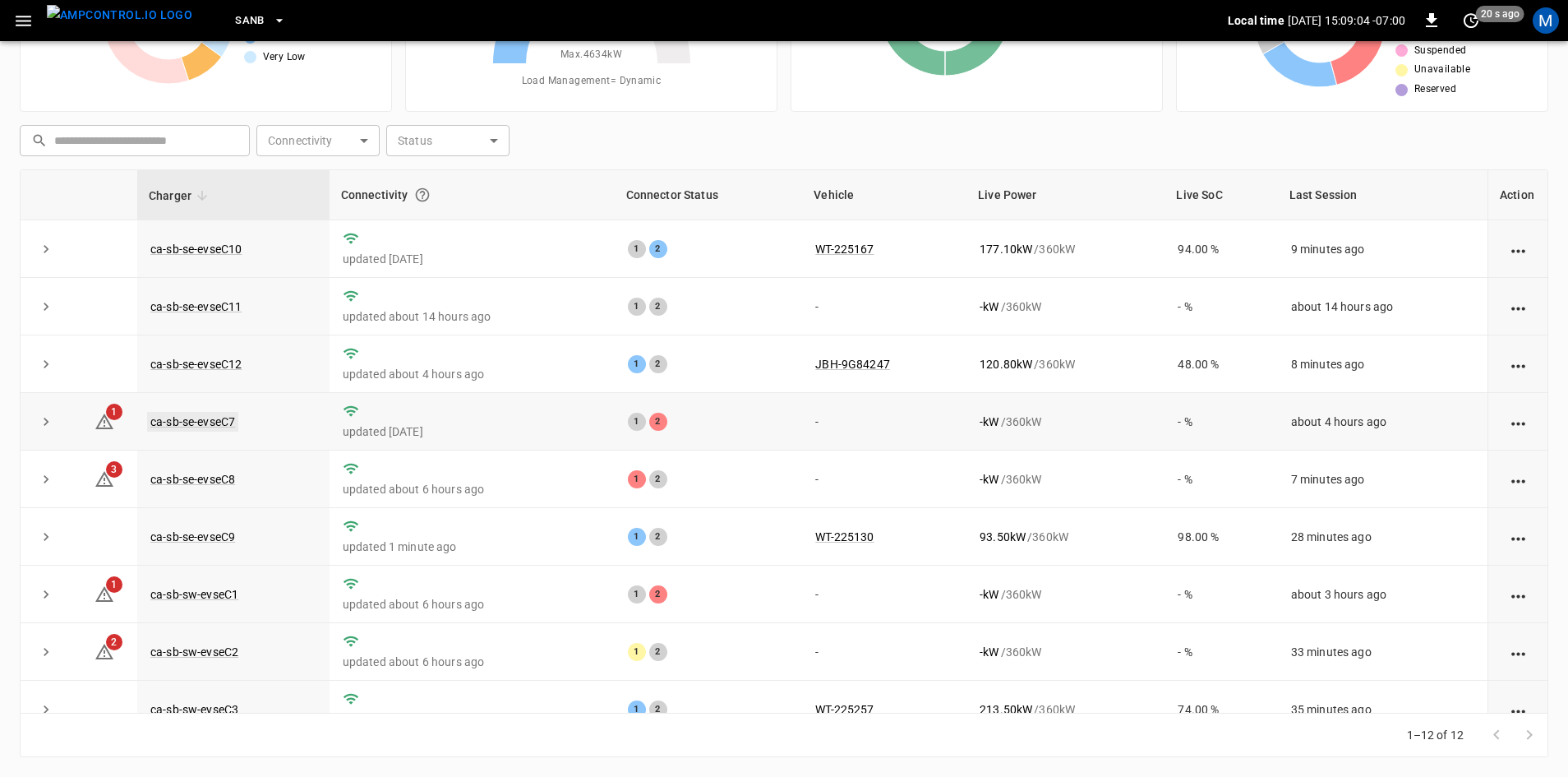
click at [198, 419] on link "ca-sb-se-evseC7" at bounding box center [192, 421] width 91 height 20
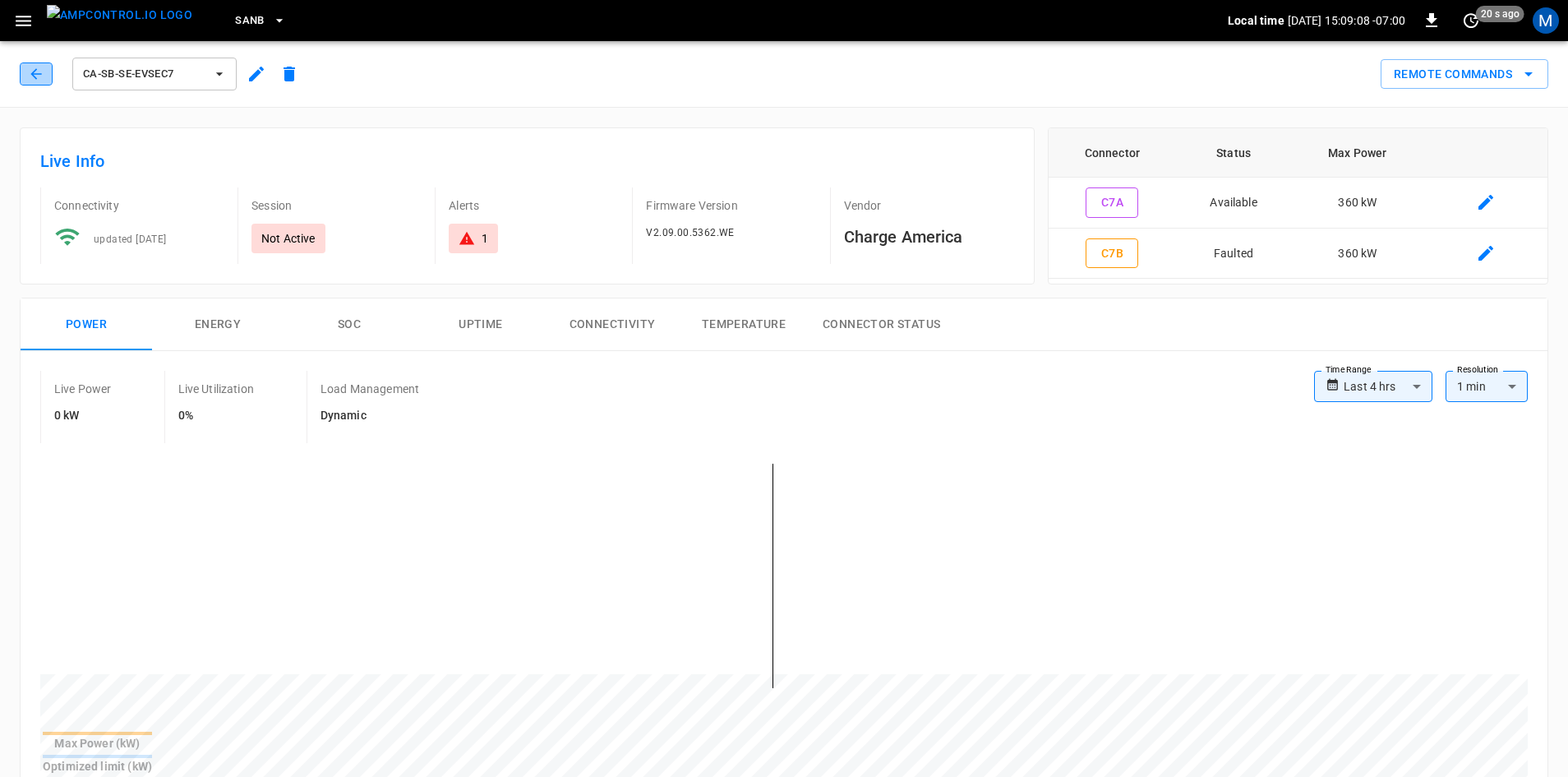
click at [32, 78] on icon "button" at bounding box center [36, 74] width 16 height 16
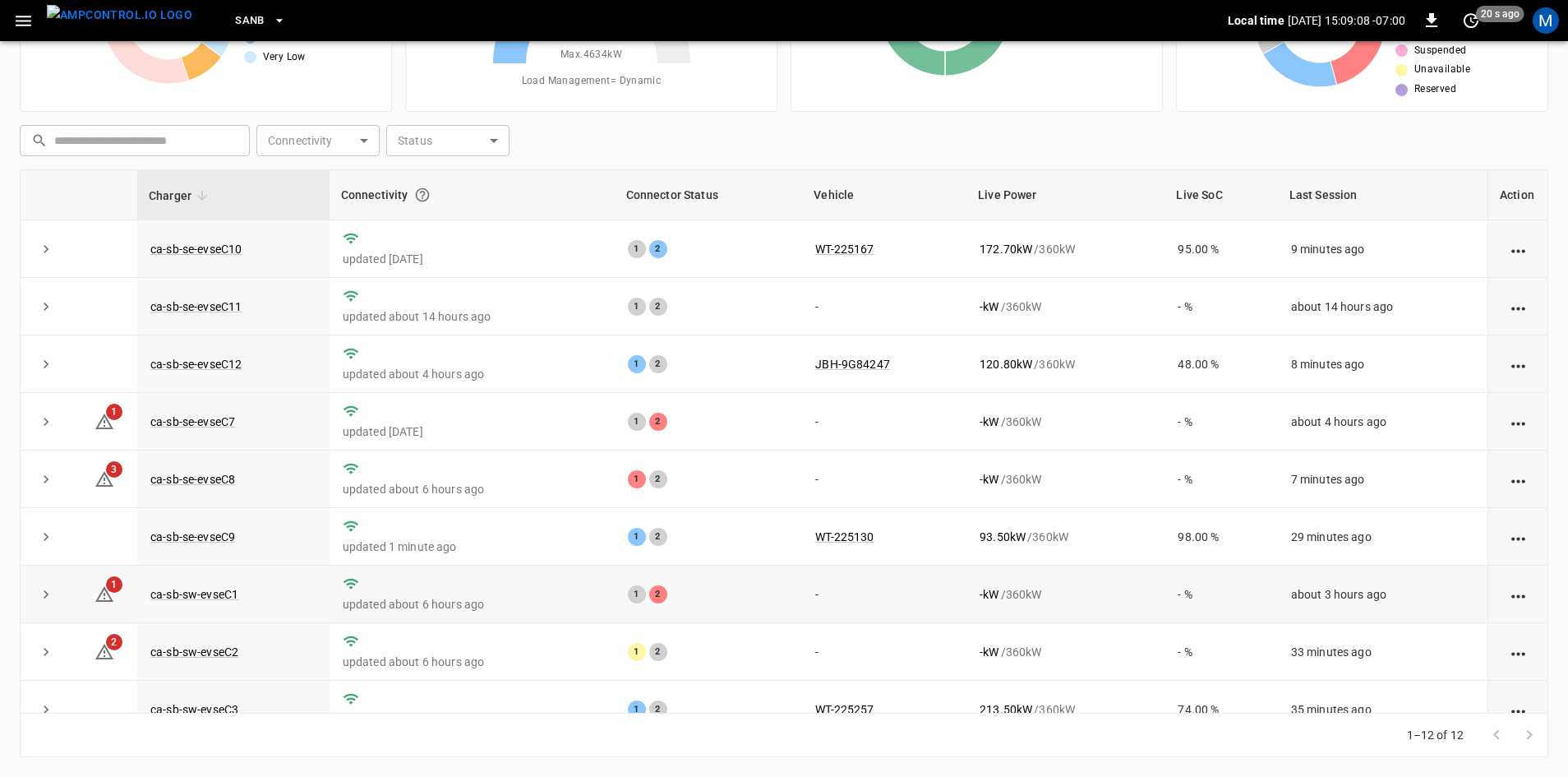
scroll to position [208, 0]
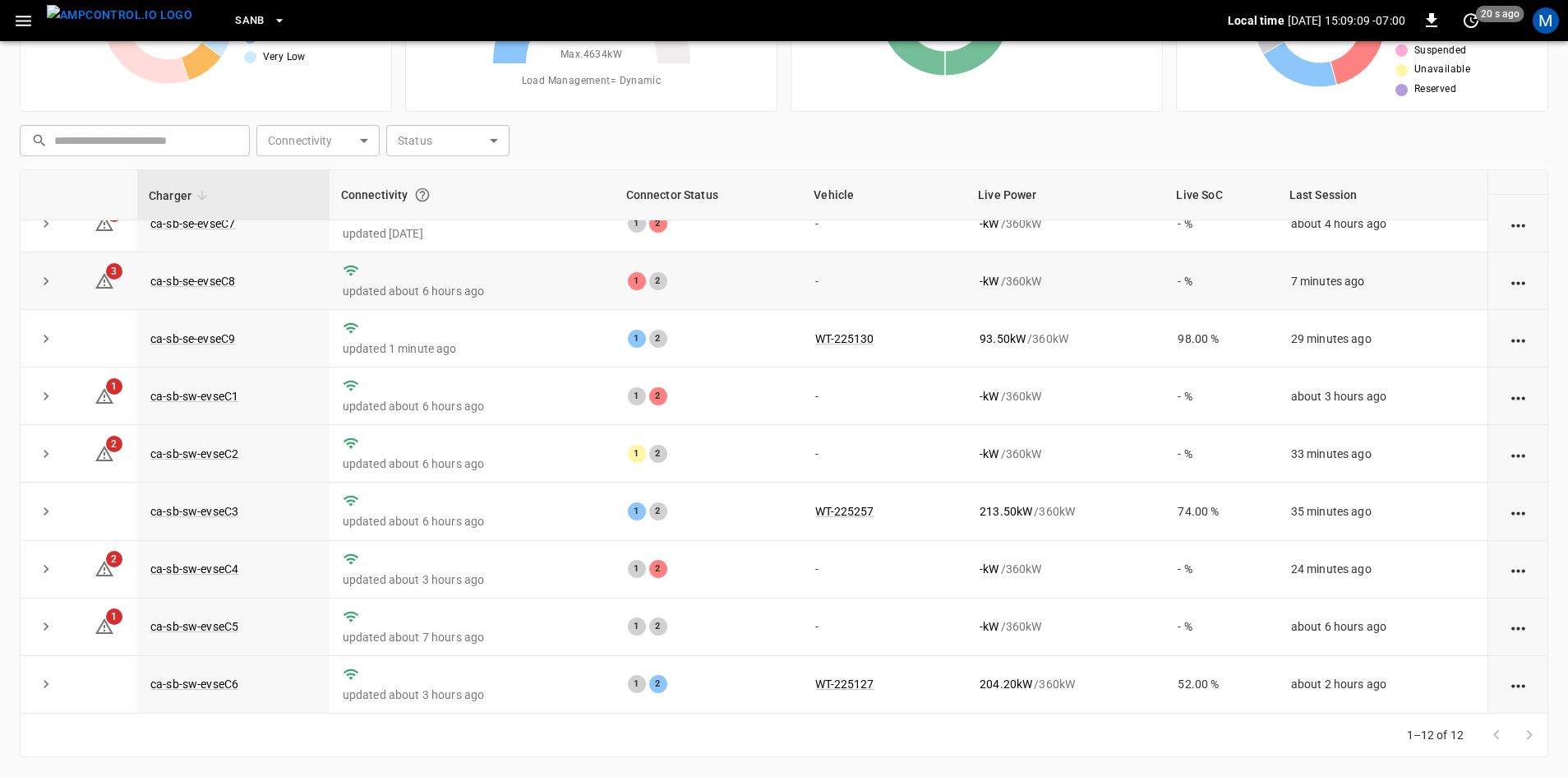
click at [206, 262] on td "ca-sb-se-evseC8" at bounding box center [233, 280] width 192 height 57
click at [226, 271] on link "ca-sb-se-evseC8" at bounding box center [192, 280] width 91 height 20
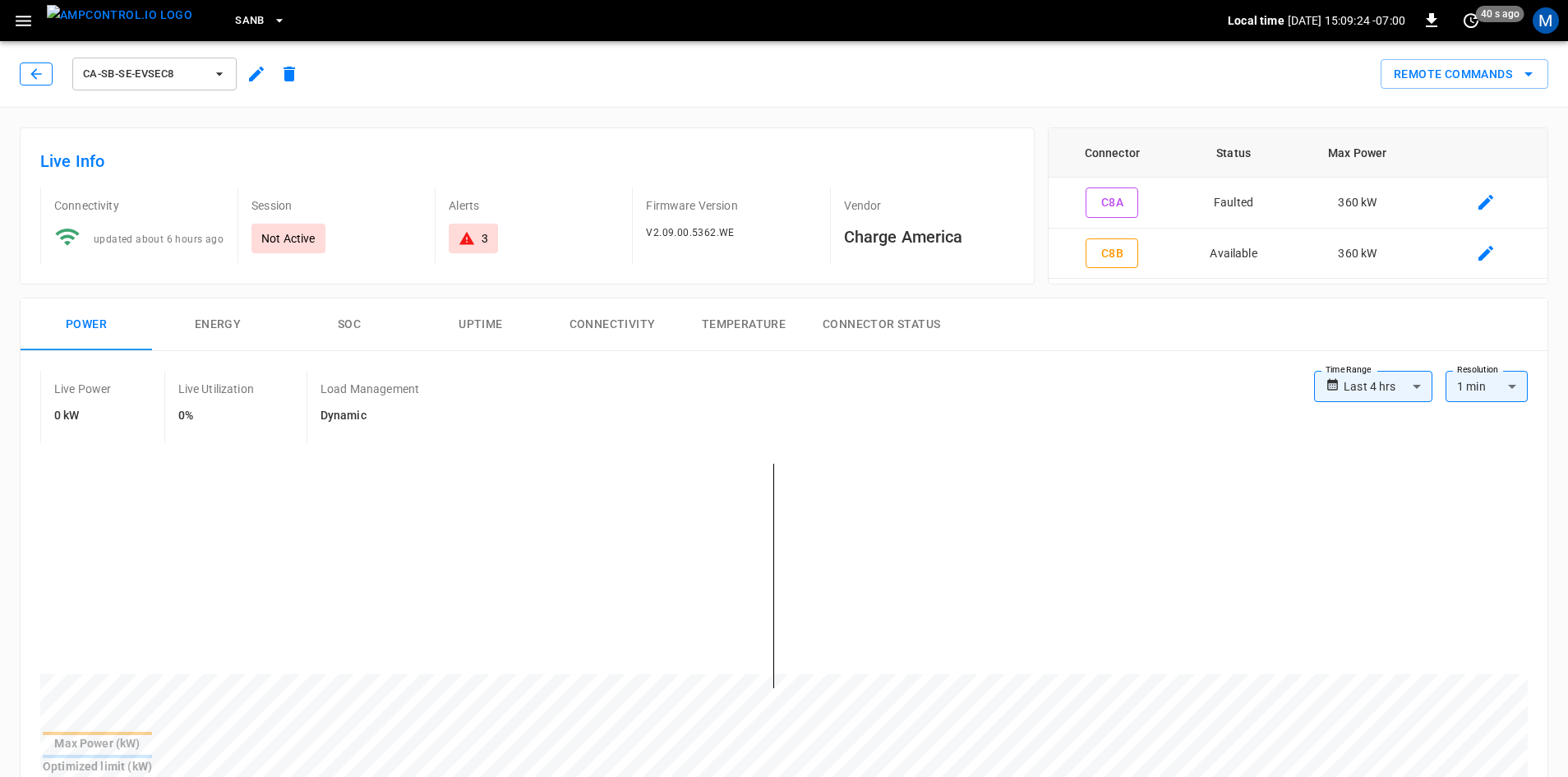
click at [46, 68] on button "button" at bounding box center [36, 74] width 32 height 23
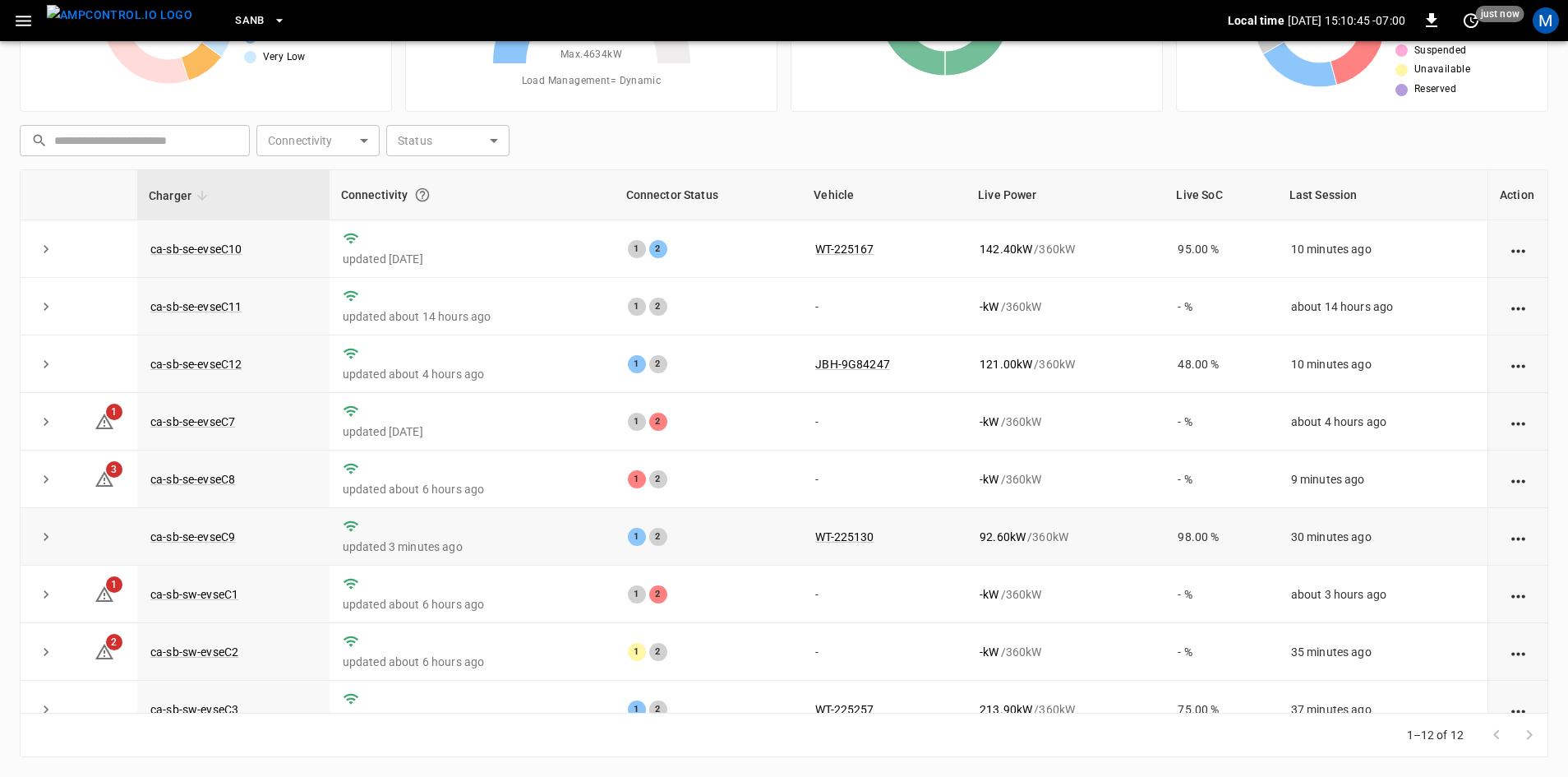
scroll to position [208, 0]
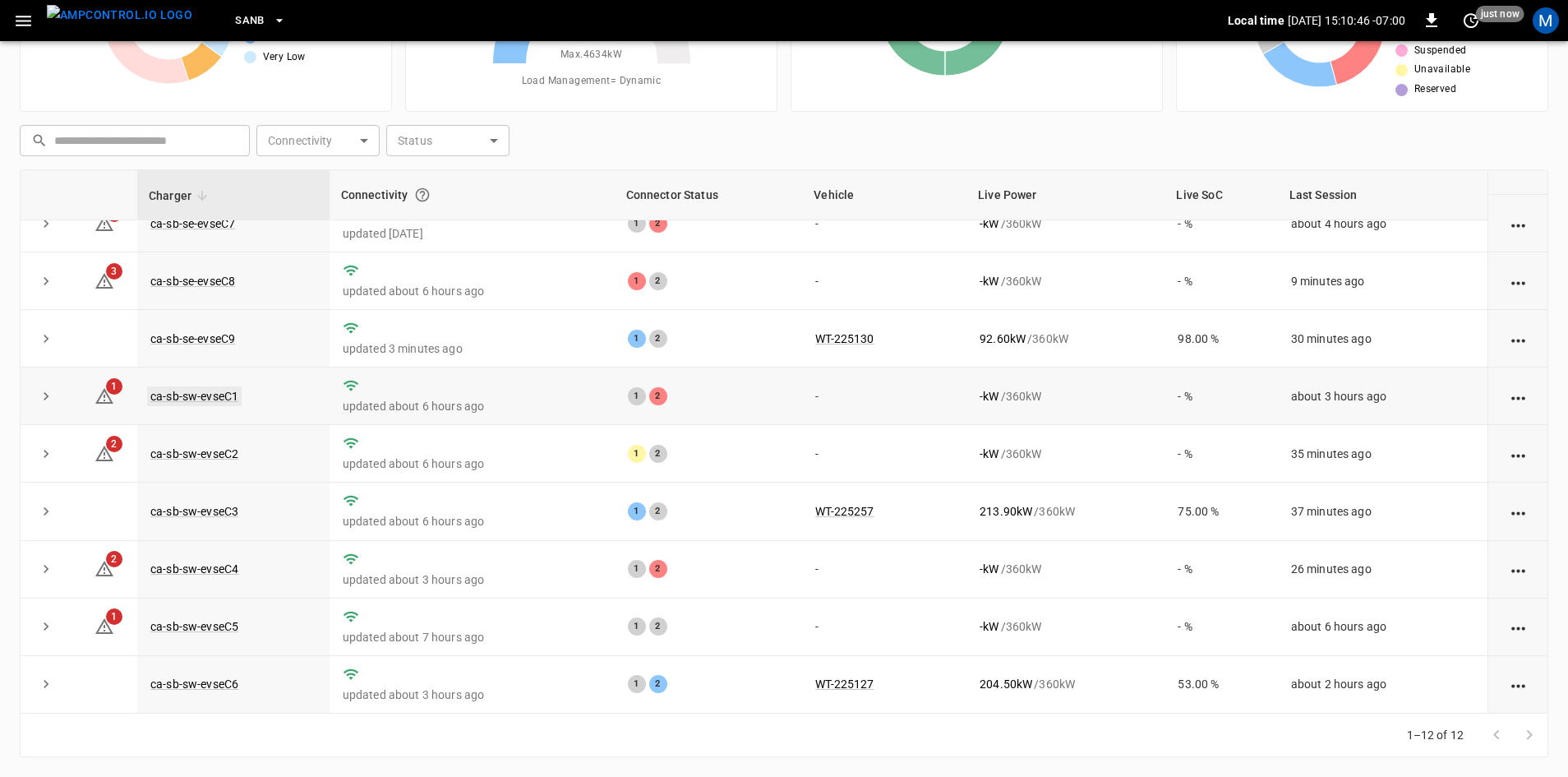
click at [224, 393] on link "ca-sb-sw-evseC1" at bounding box center [194, 396] width 95 height 20
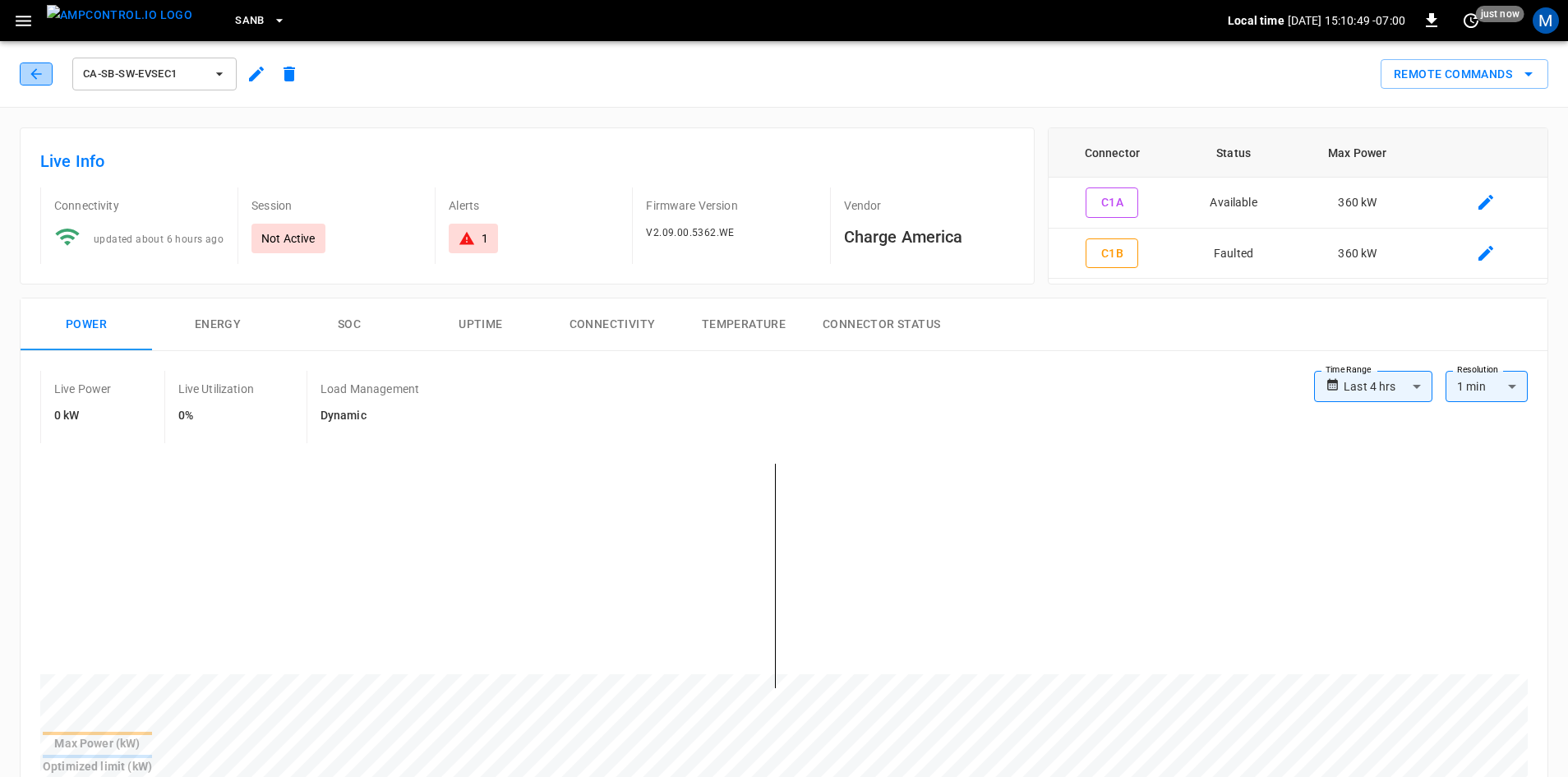
click at [49, 74] on button "button" at bounding box center [36, 74] width 32 height 23
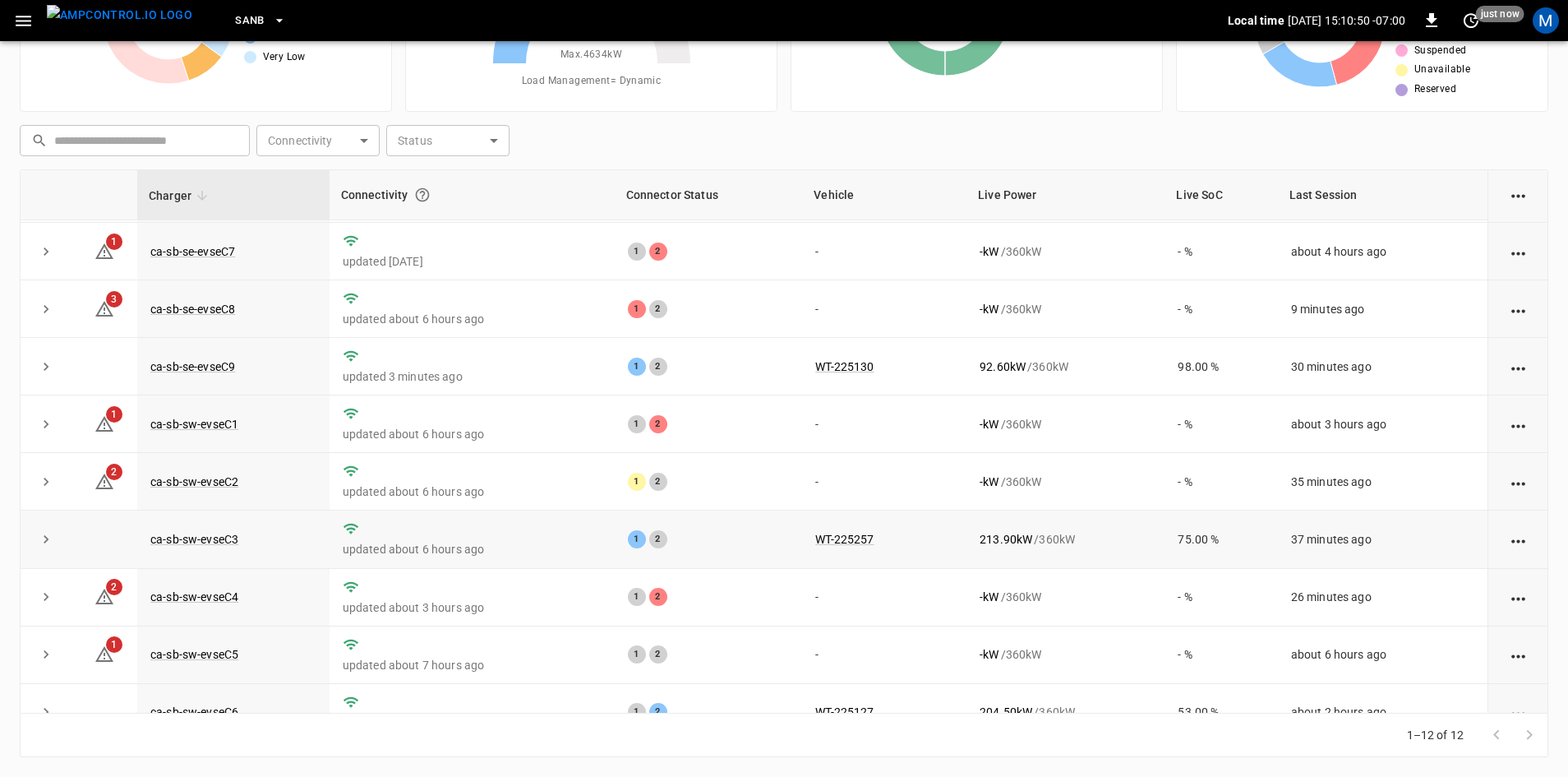
scroll to position [208, 0]
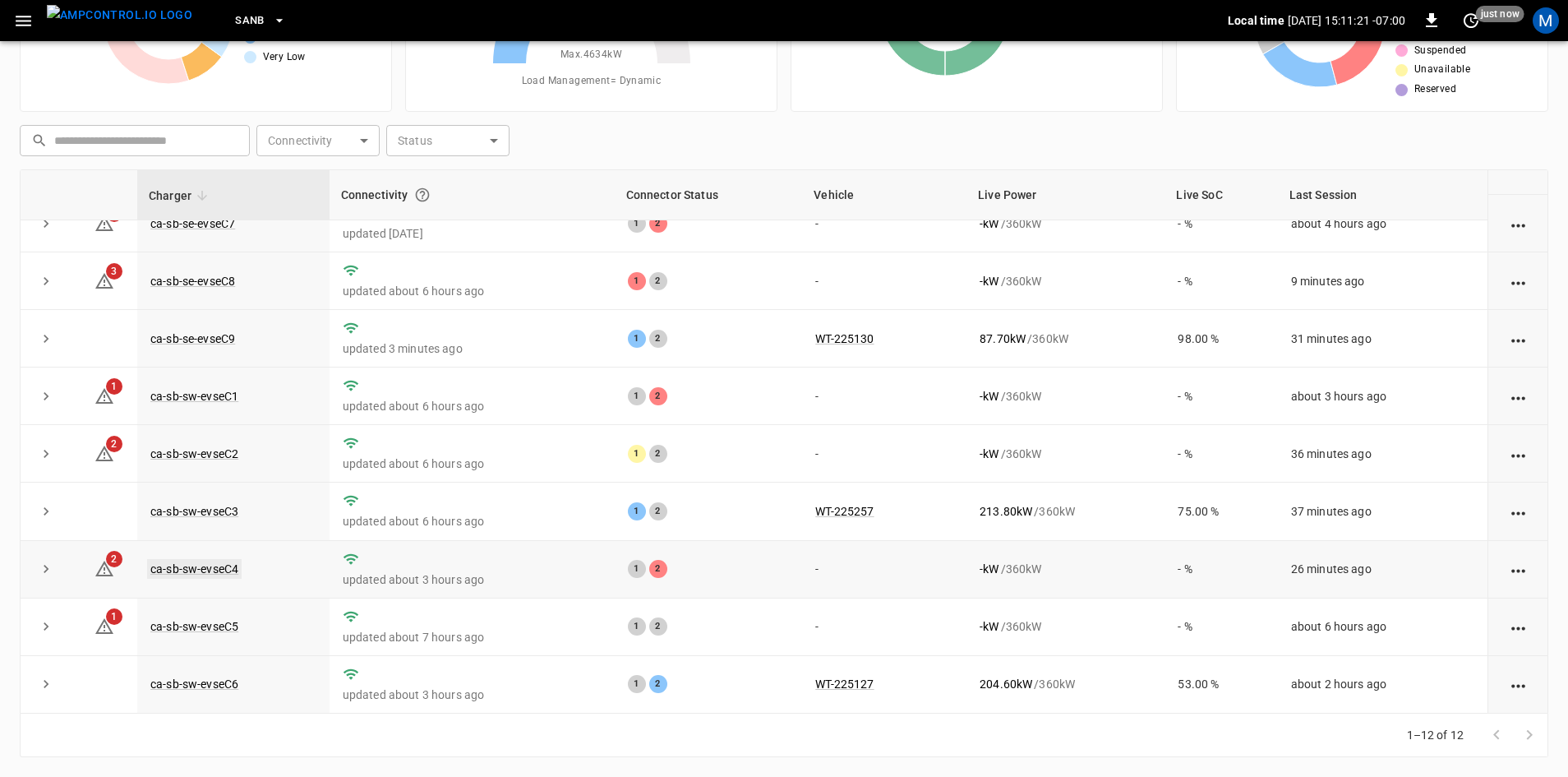
click at [208, 567] on link "ca-sb-sw-evseC4" at bounding box center [194, 568] width 95 height 20
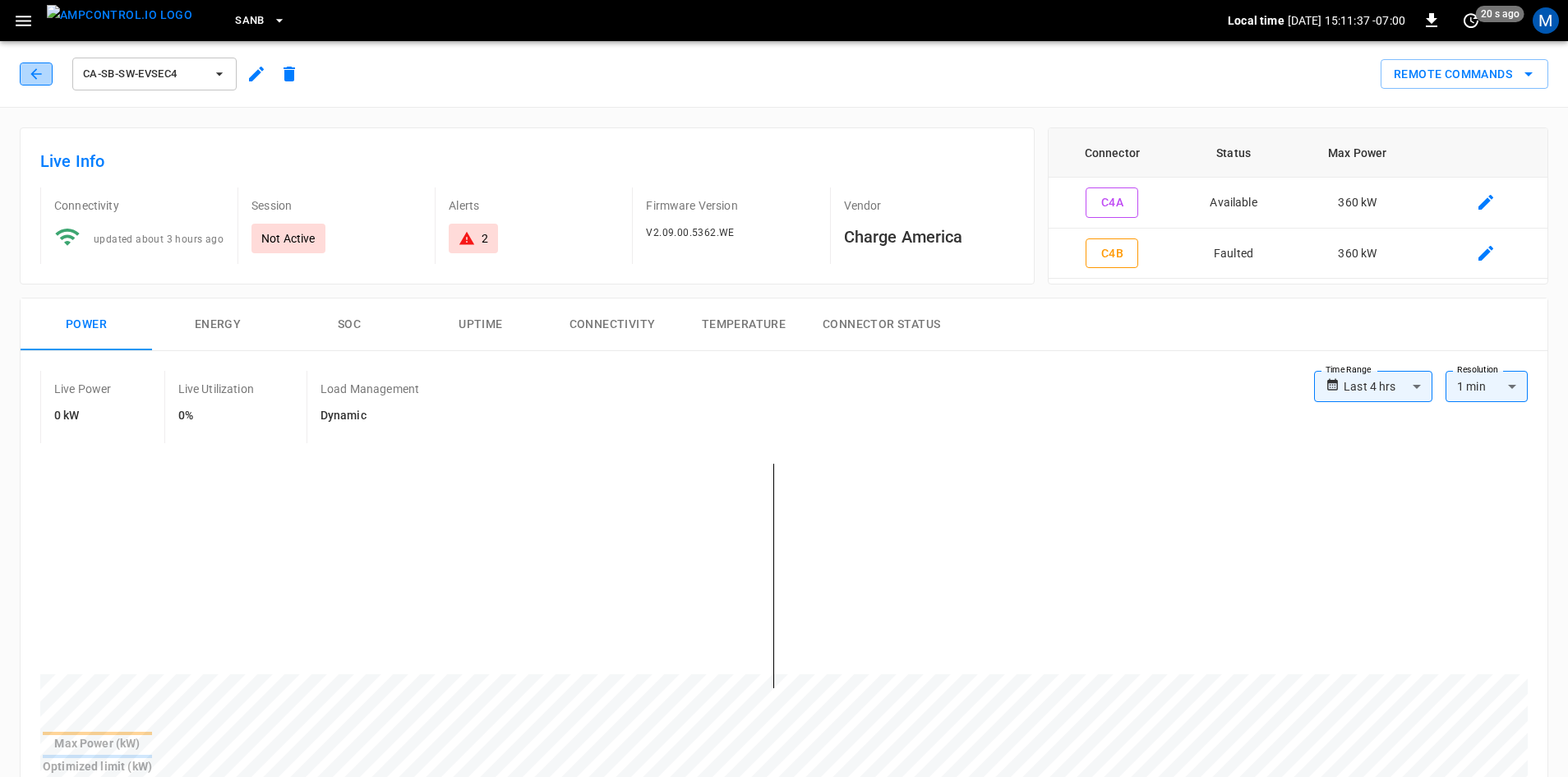
click at [32, 72] on icon "button" at bounding box center [36, 74] width 16 height 16
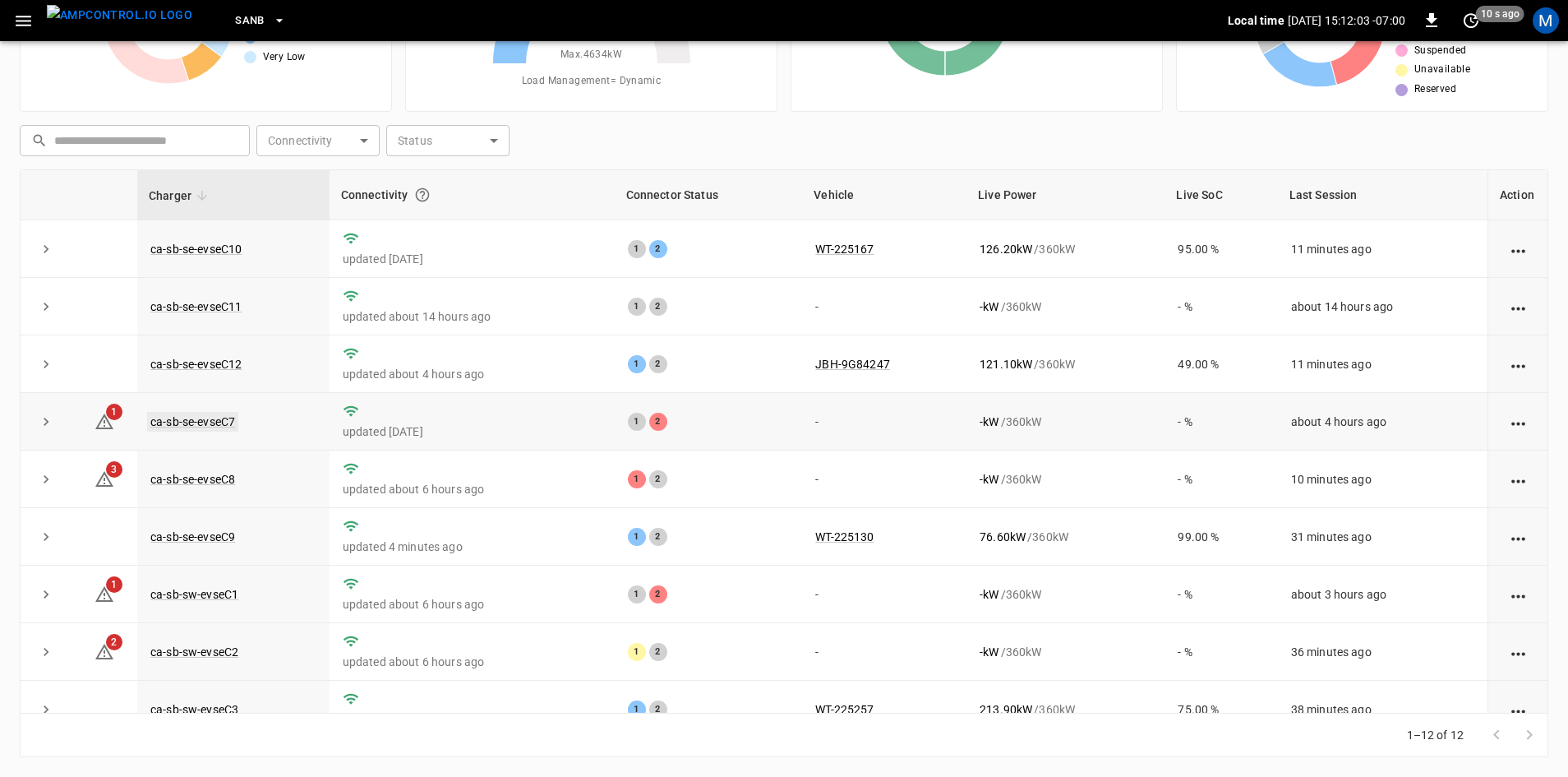
click at [197, 427] on link "ca-sb-se-evseC7" at bounding box center [192, 421] width 91 height 20
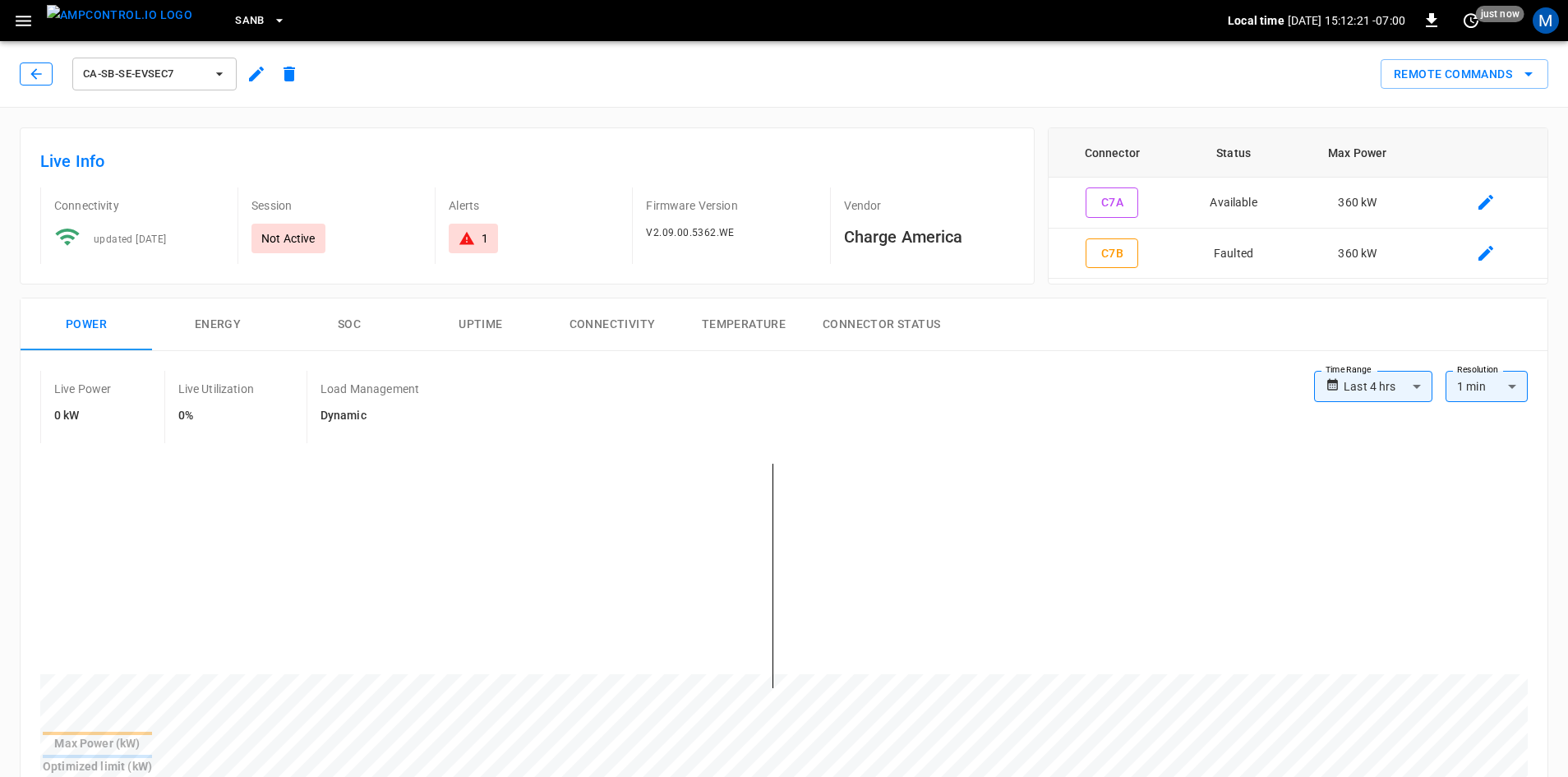
click at [40, 79] on icon "button" at bounding box center [36, 74] width 16 height 16
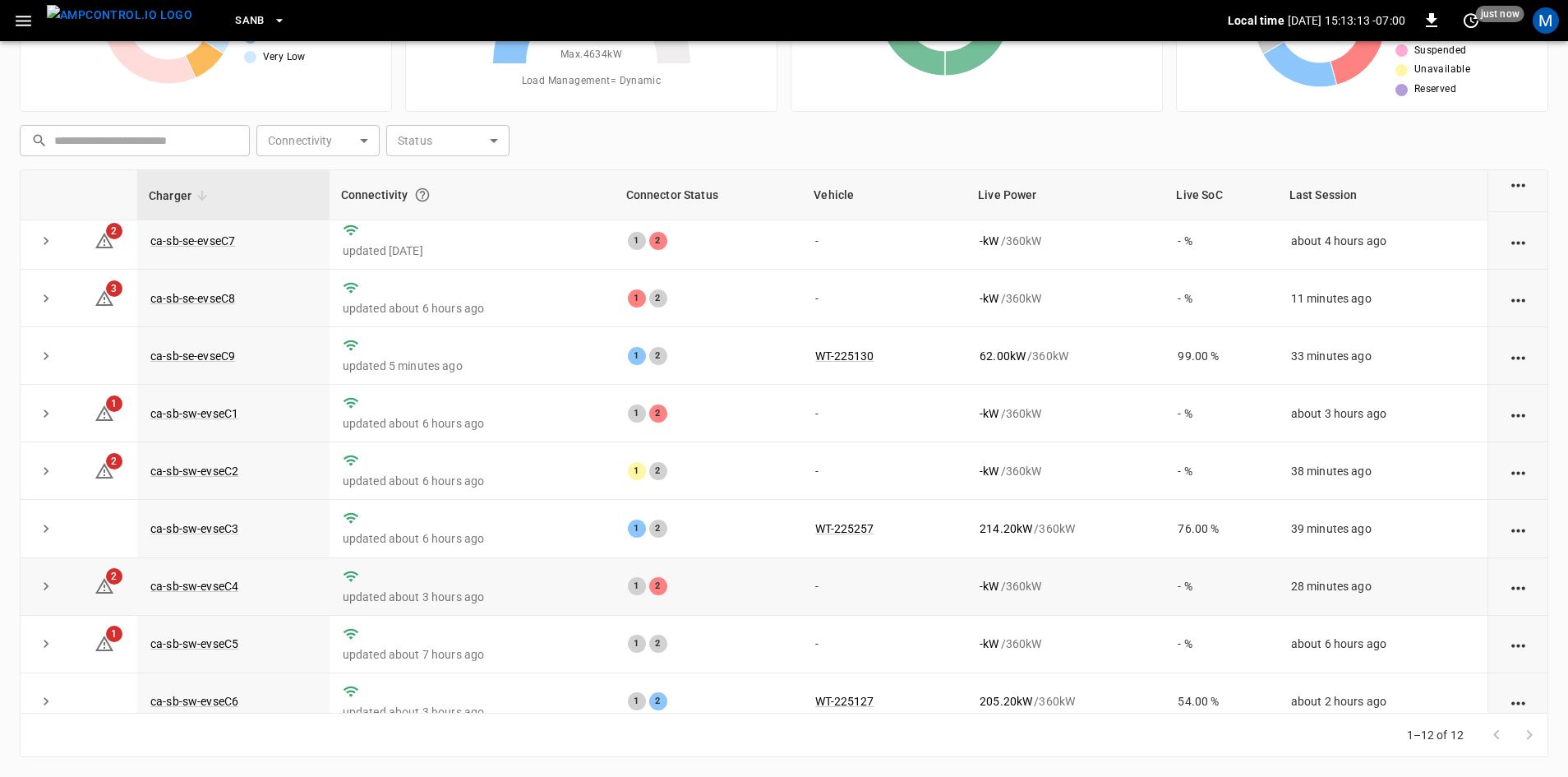
scroll to position [208, 0]
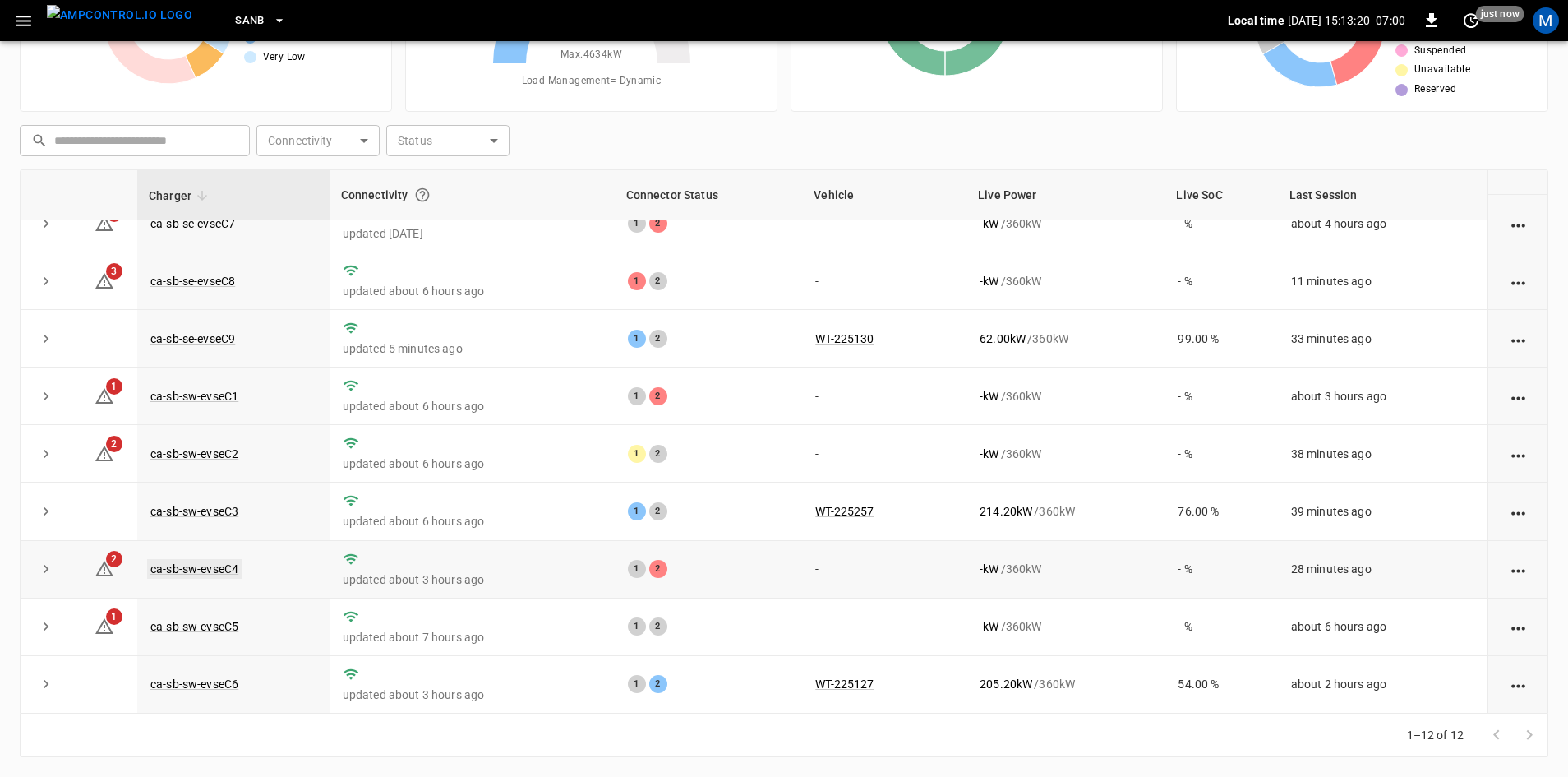
click at [199, 568] on link "ca-sb-sw-evseC4" at bounding box center [194, 568] width 95 height 20
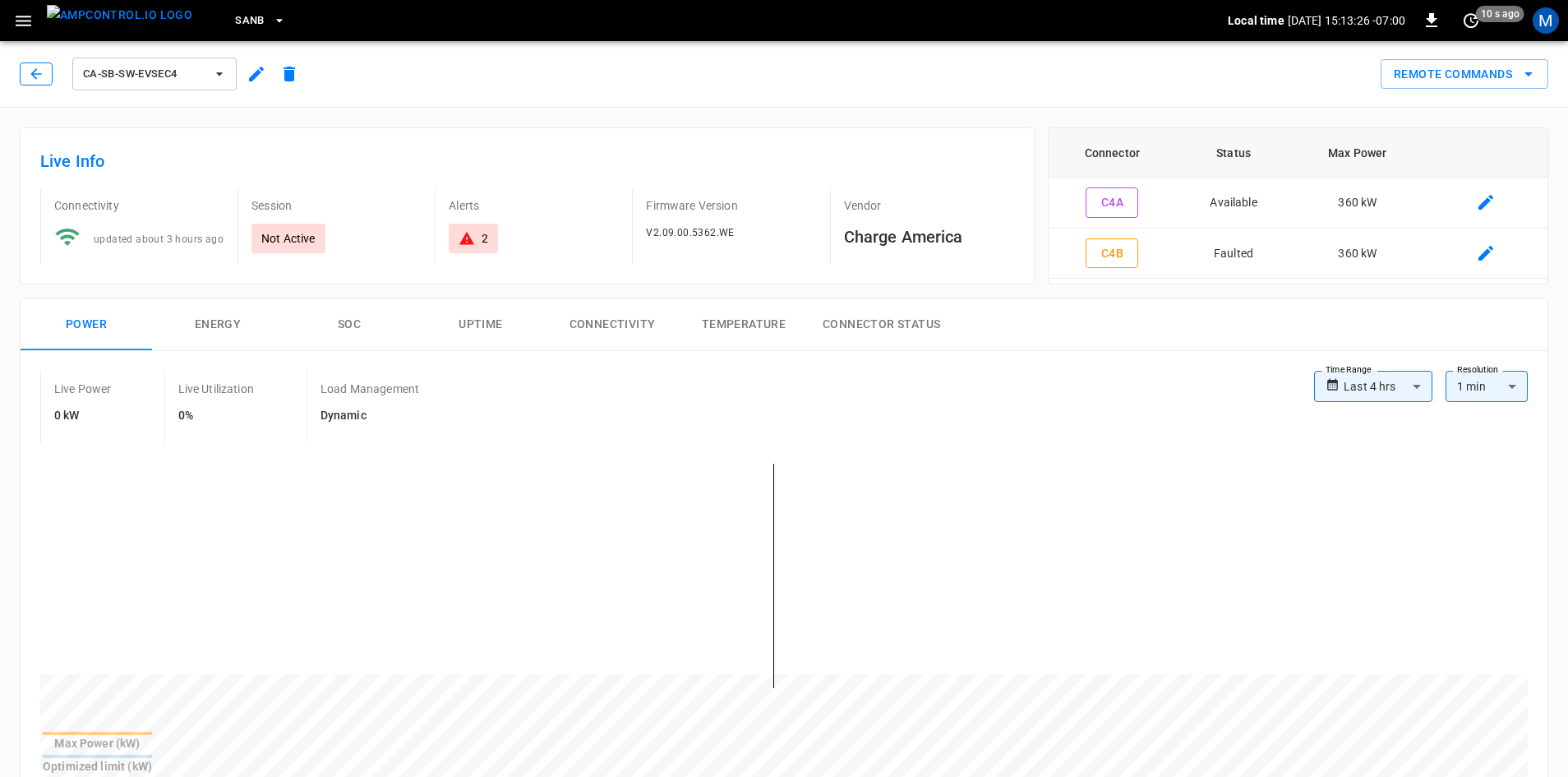
click at [37, 65] on button "button" at bounding box center [36, 74] width 32 height 23
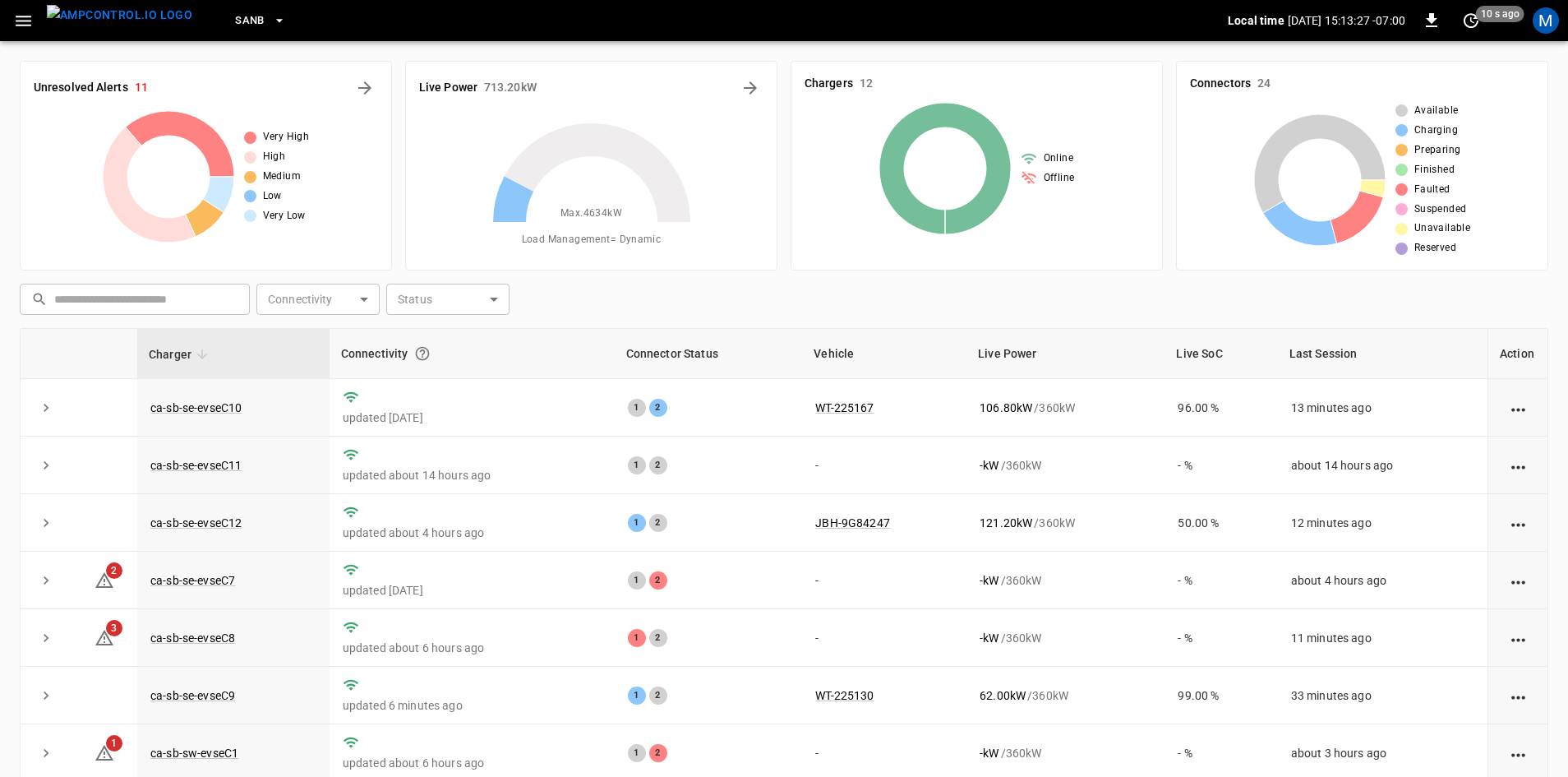
scroll to position [159, 0]
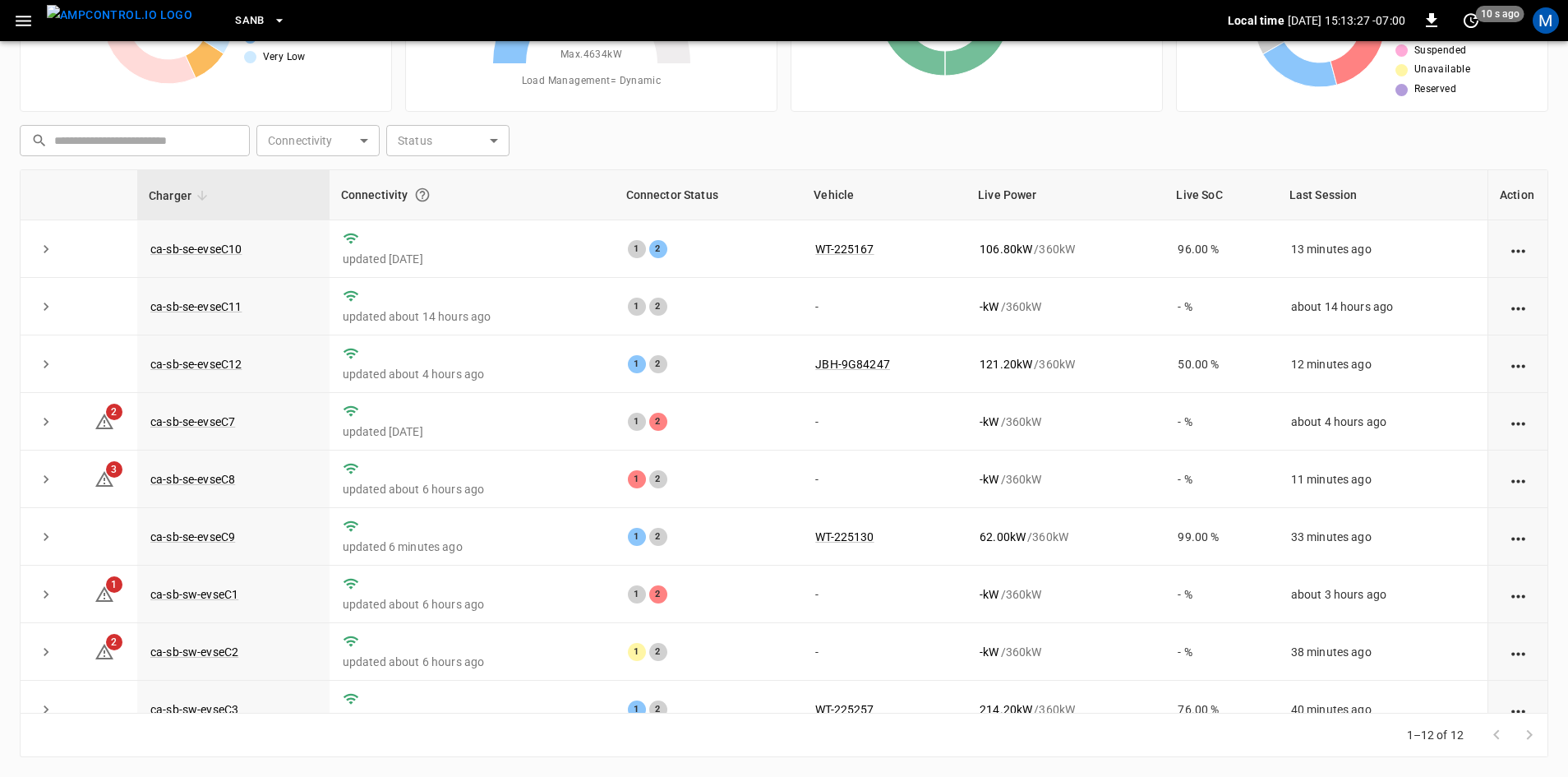
click at [37, 70] on div "Very High High Medium Low Very Low" at bounding box center [205, 18] width 344 height 132
click at [225, 421] on link "ca-sb-se-evseC7" at bounding box center [192, 421] width 91 height 20
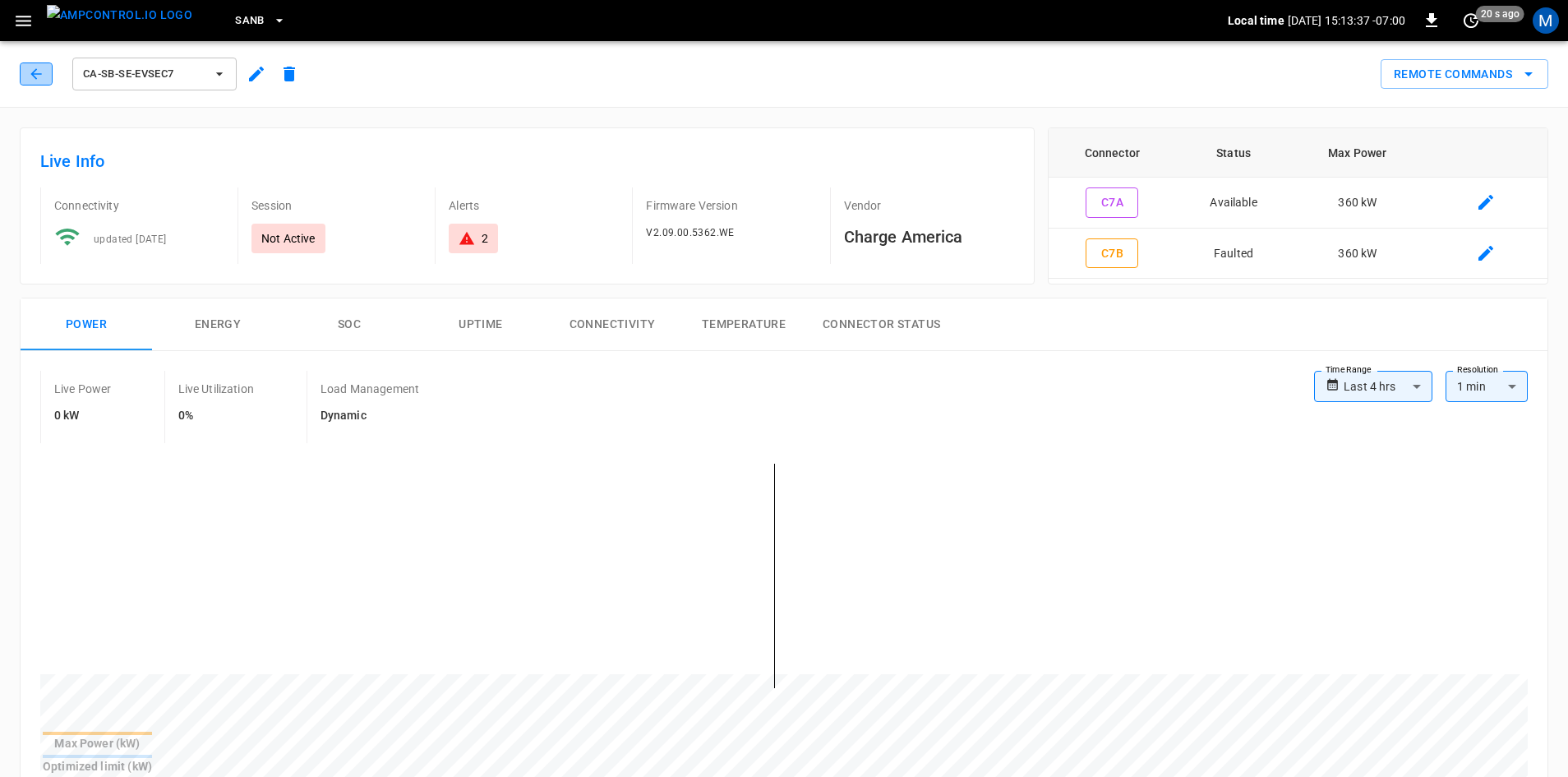
click at [40, 69] on icon "button" at bounding box center [36, 74] width 16 height 16
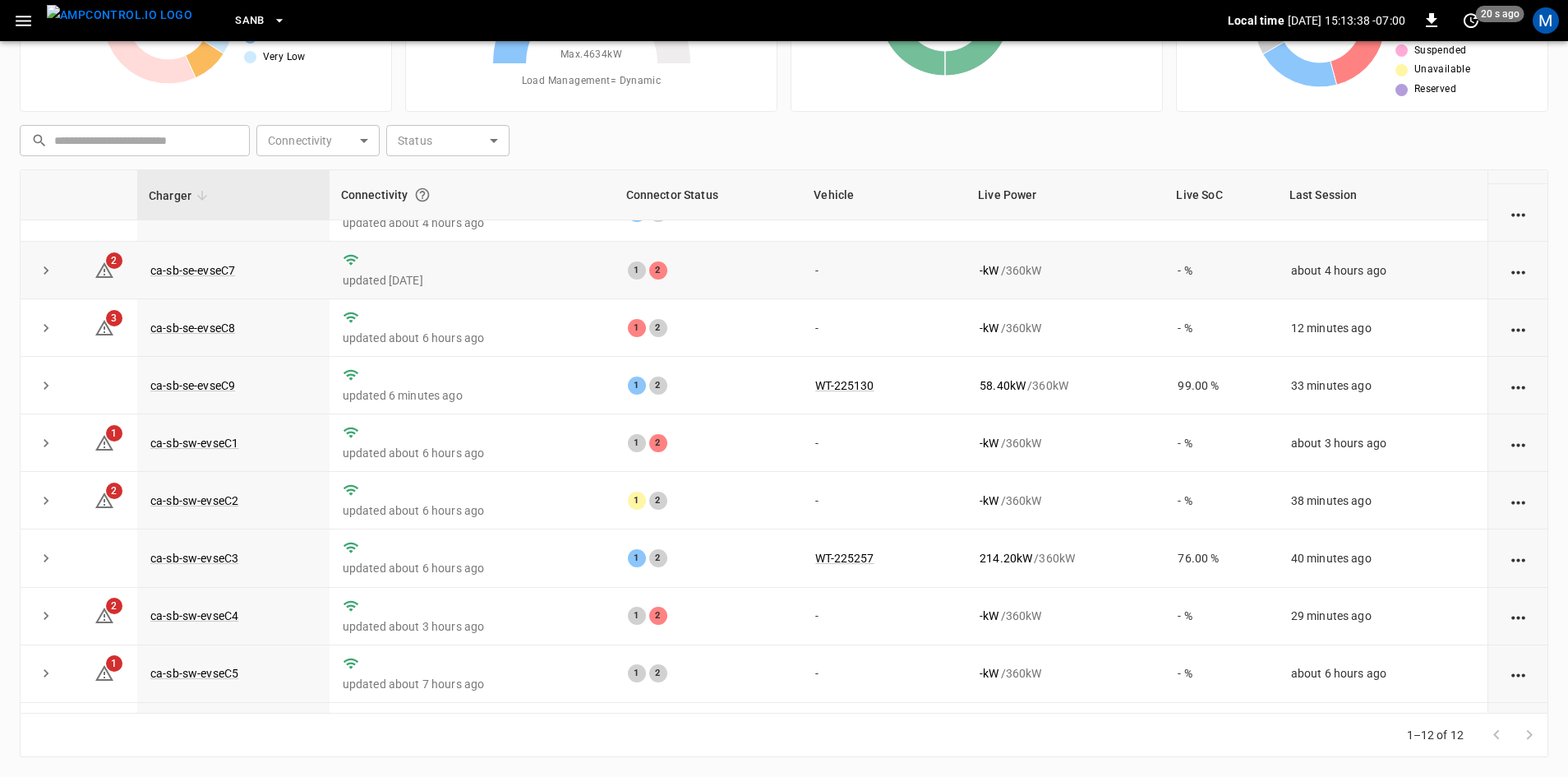
scroll to position [208, 0]
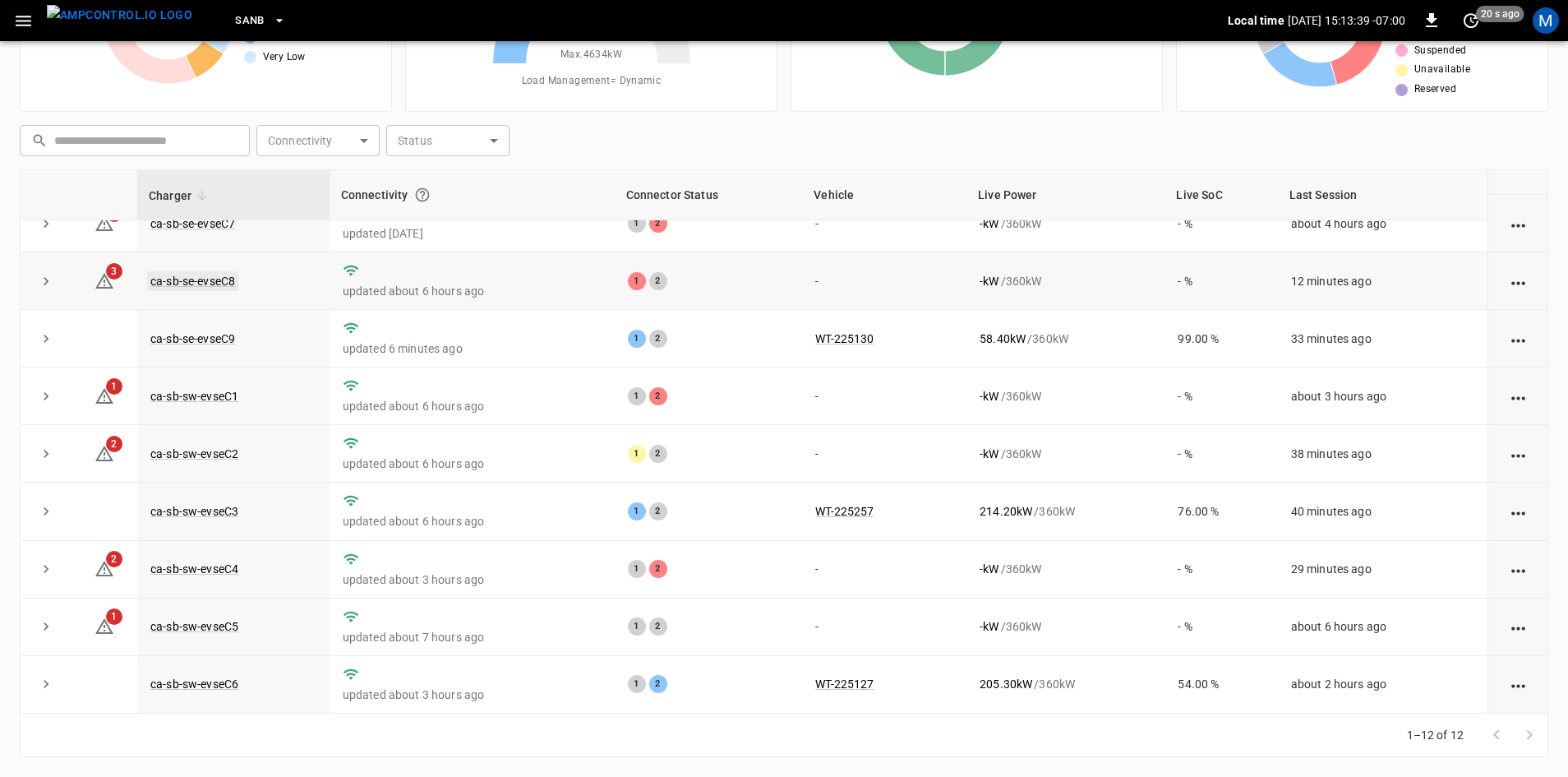
click at [202, 272] on link "ca-sb-se-evseC8" at bounding box center [192, 280] width 91 height 20
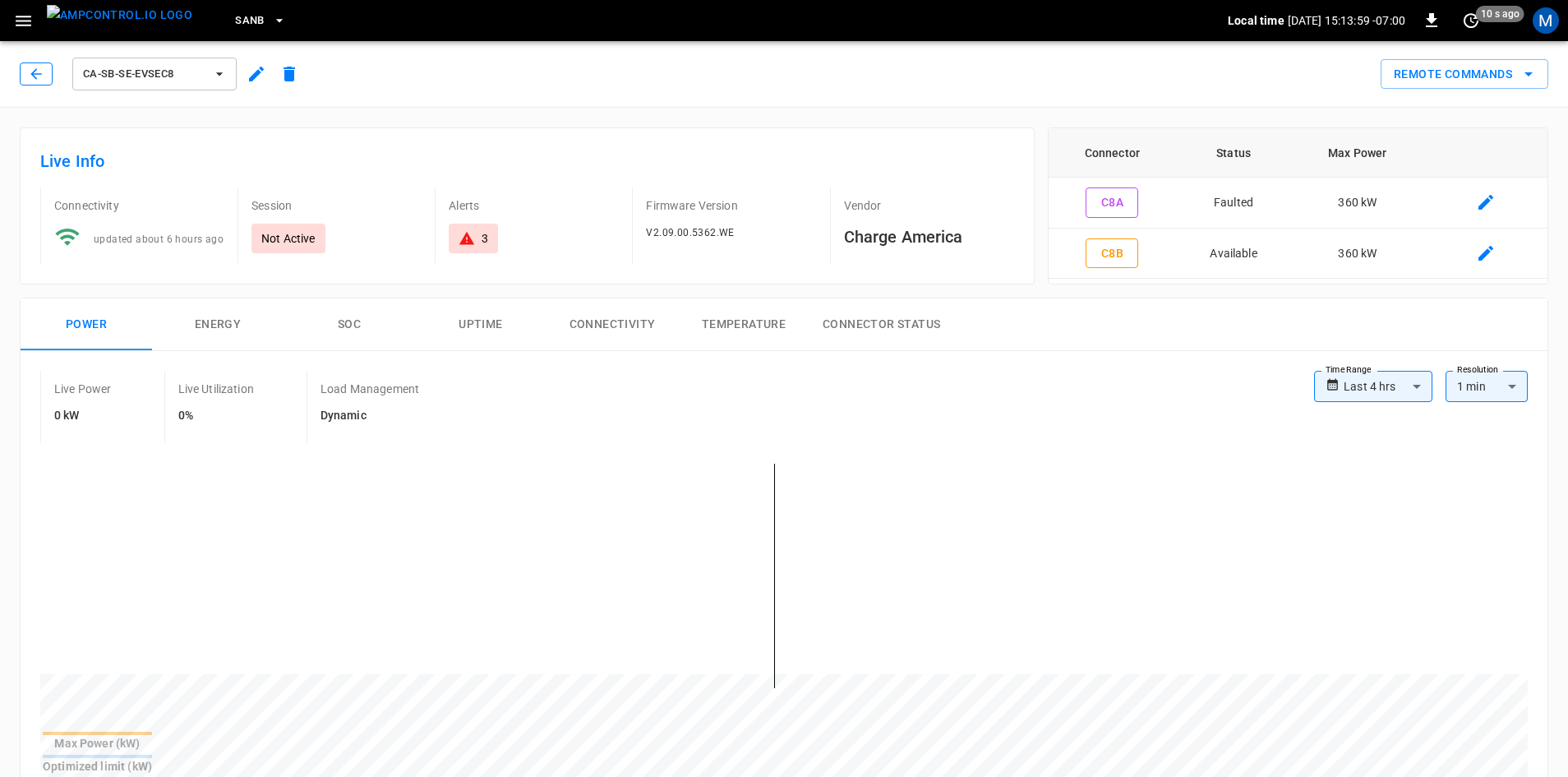
click at [42, 63] on button "button" at bounding box center [36, 74] width 32 height 23
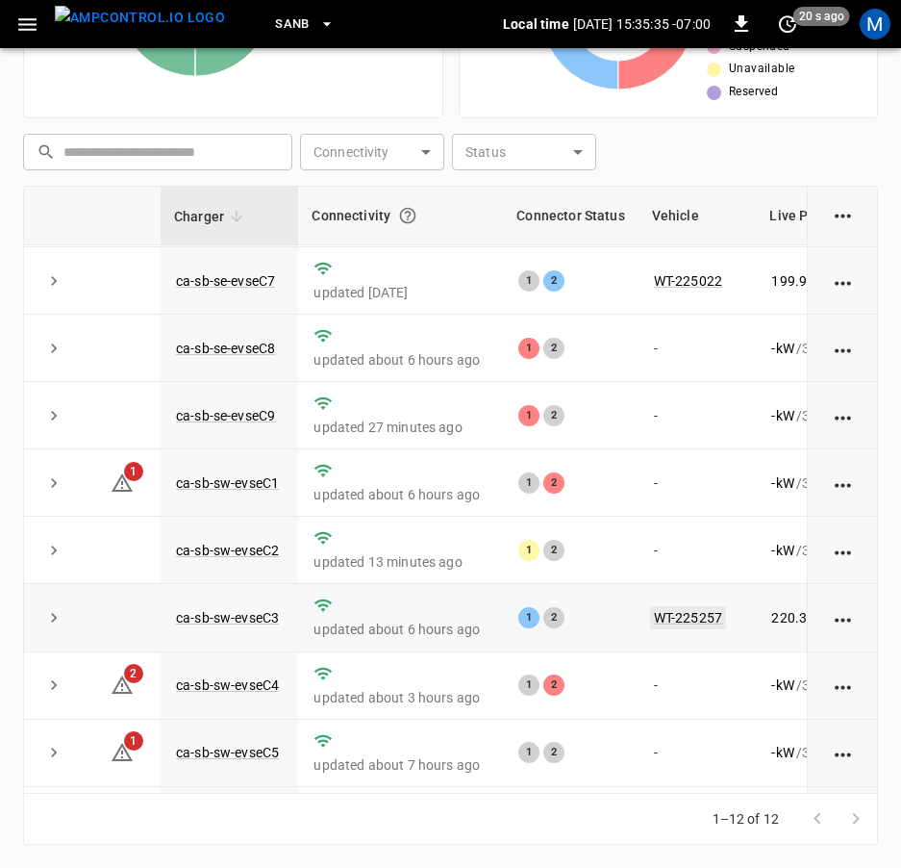
scroll to position [285, 0]
